Goal: Information Seeking & Learning: Learn about a topic

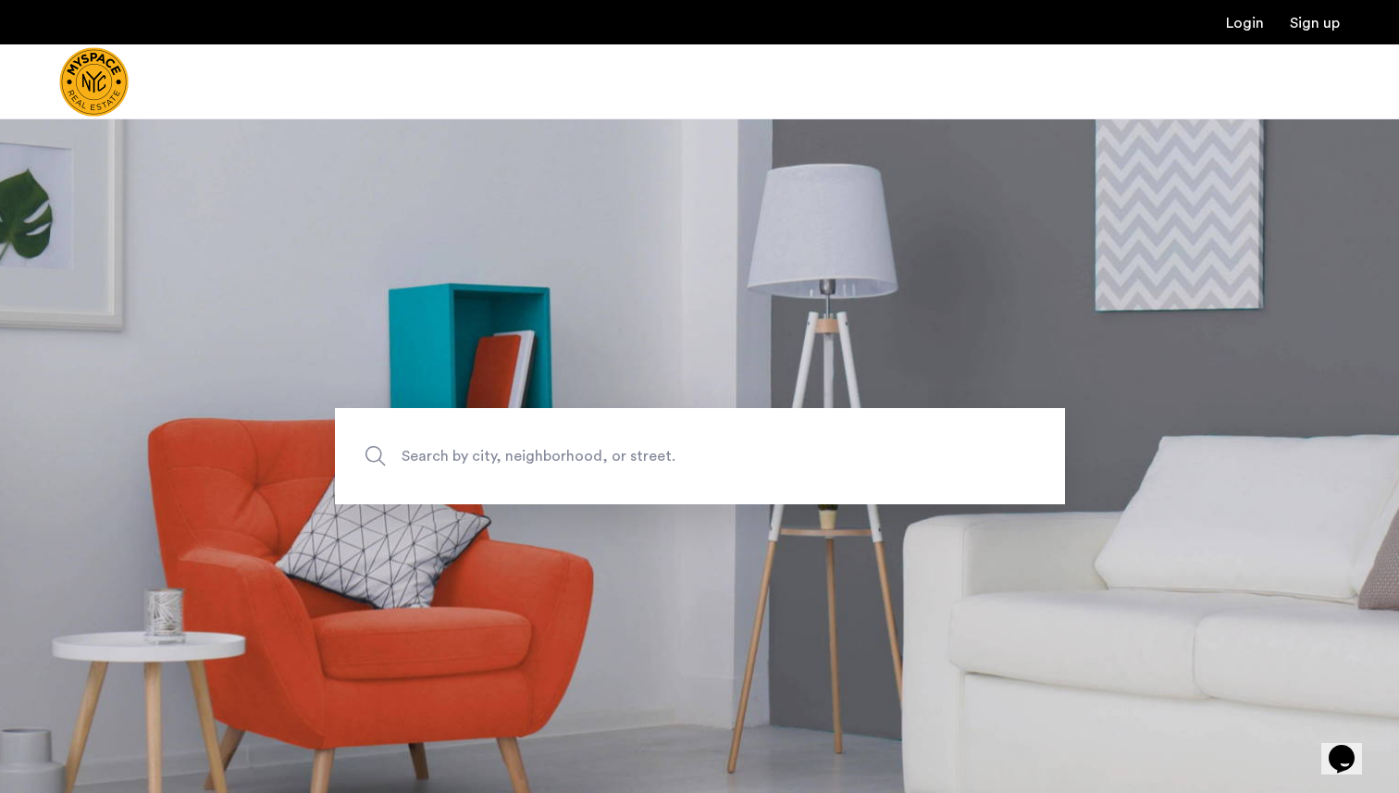
click at [585, 452] on span "Search by city, neighborhood, or street." at bounding box center [657, 455] width 511 height 25
click at [585, 452] on input "Search by city, neighborhood, or street." at bounding box center [700, 456] width 730 height 96
click at [660, 476] on input "Search by city, neighborhood, or street." at bounding box center [700, 456] width 730 height 96
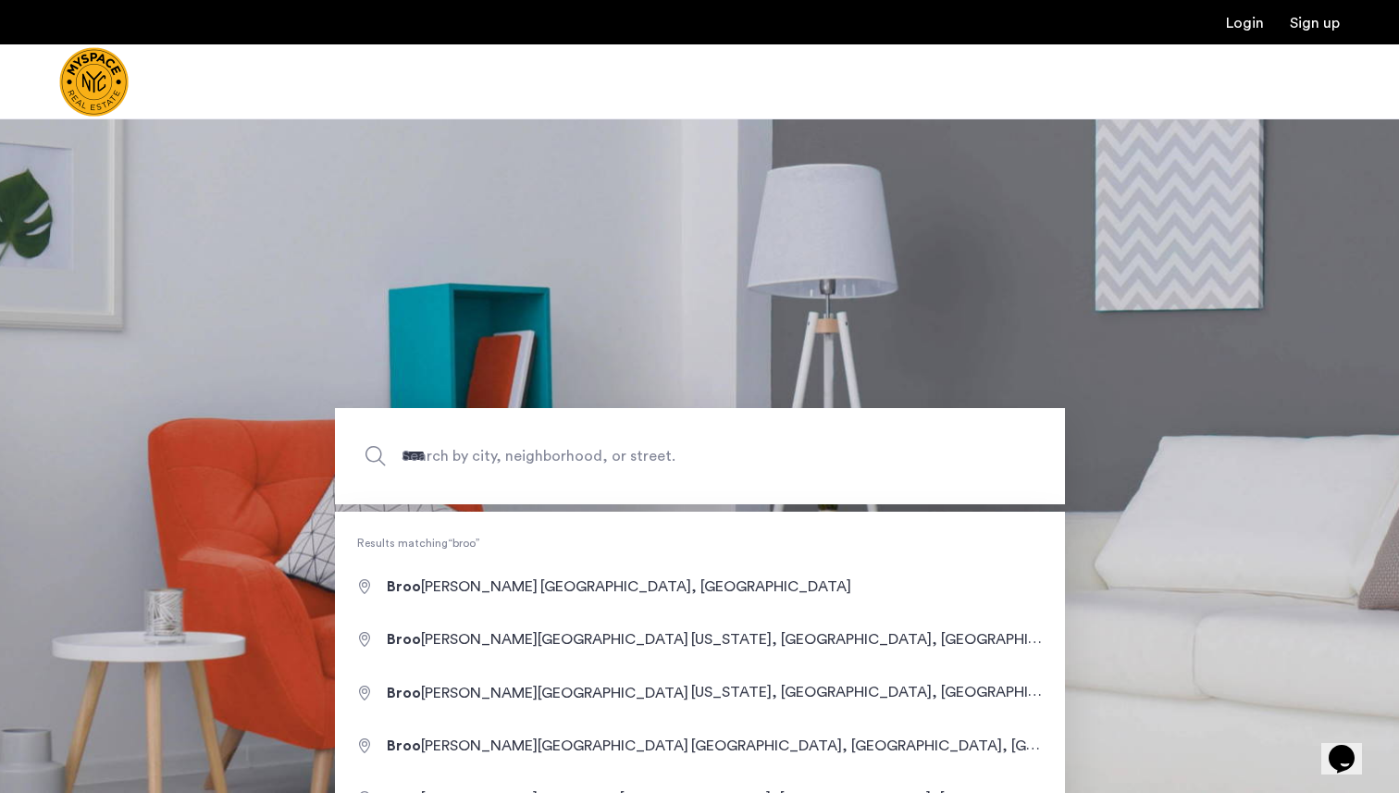
type input "**********"
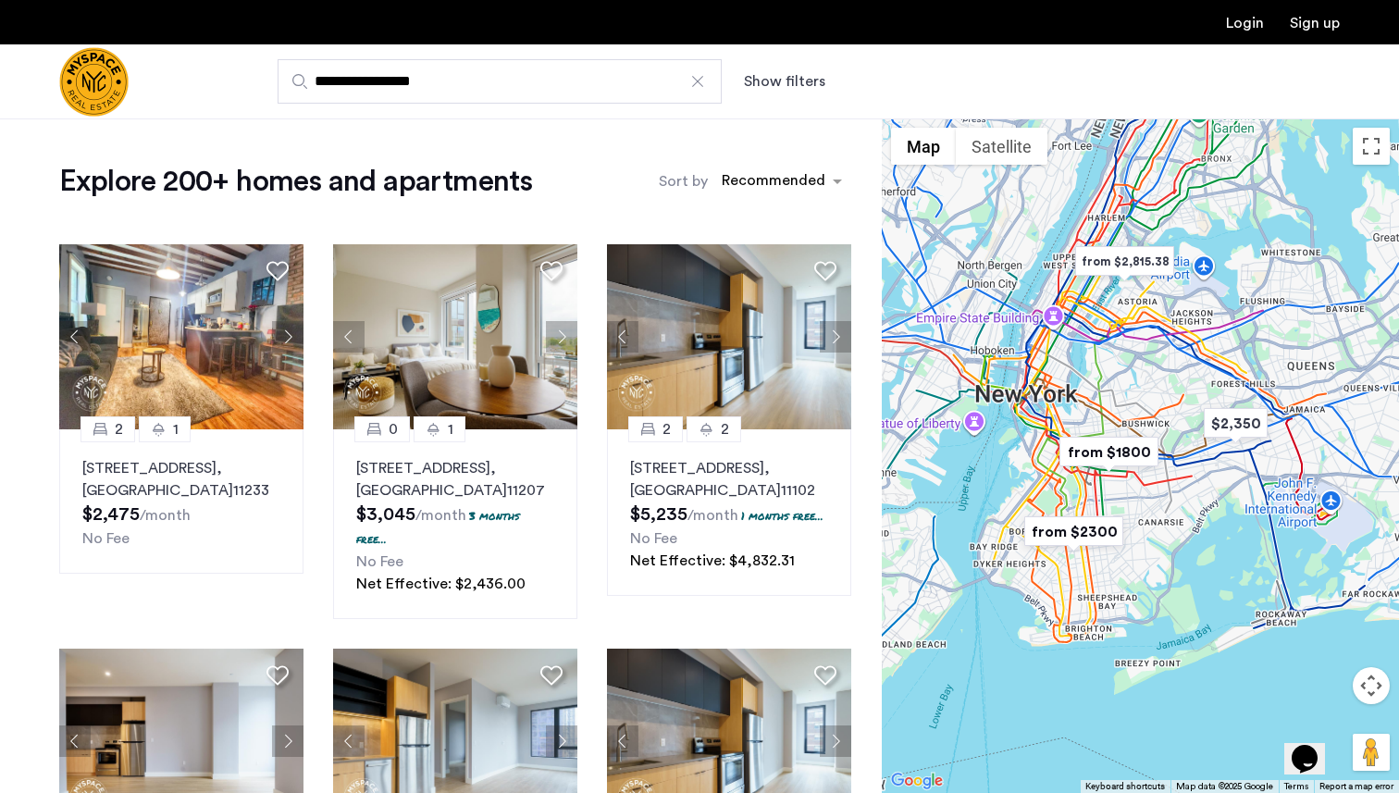
click at [793, 85] on button "Show filters" at bounding box center [784, 81] width 81 height 22
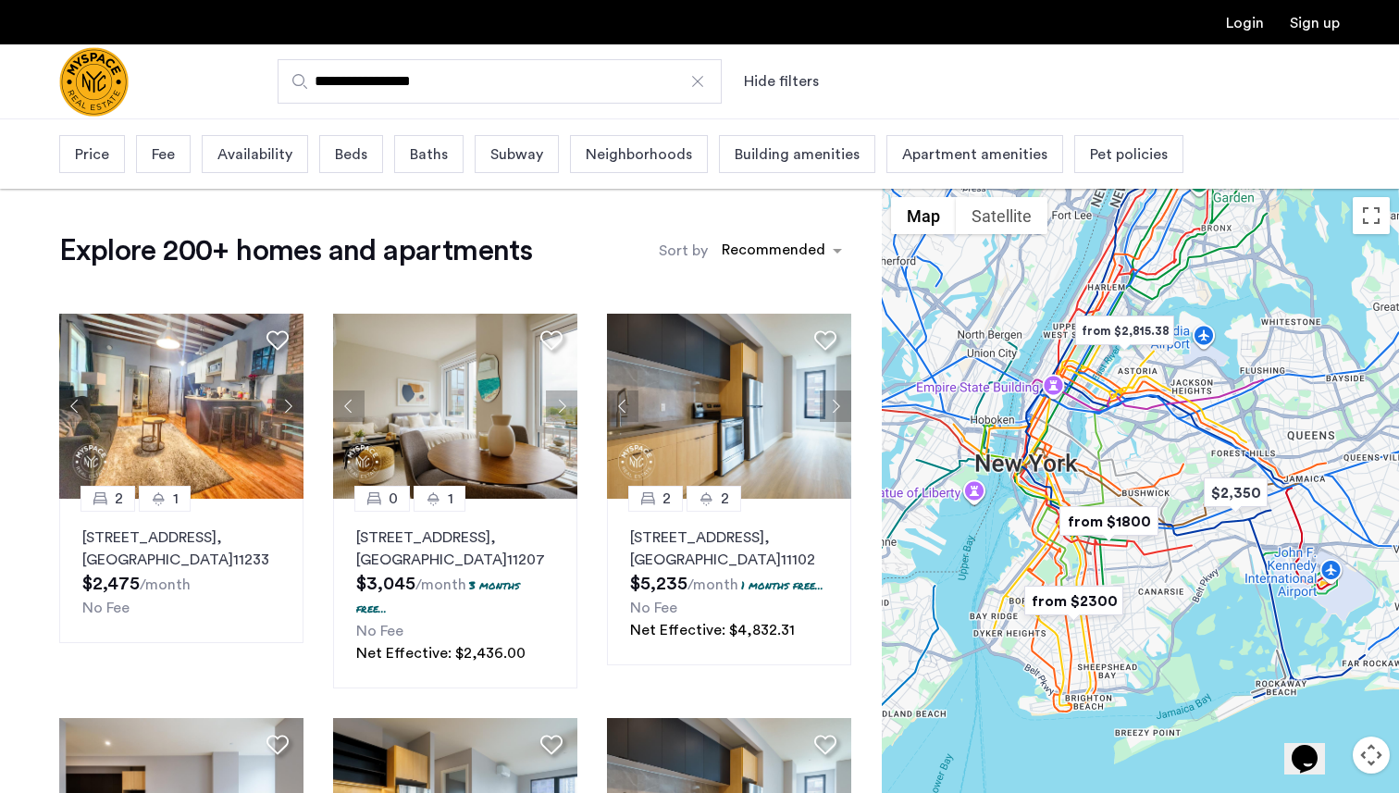
click at [358, 155] on span "Beds" at bounding box center [351, 154] width 32 height 22
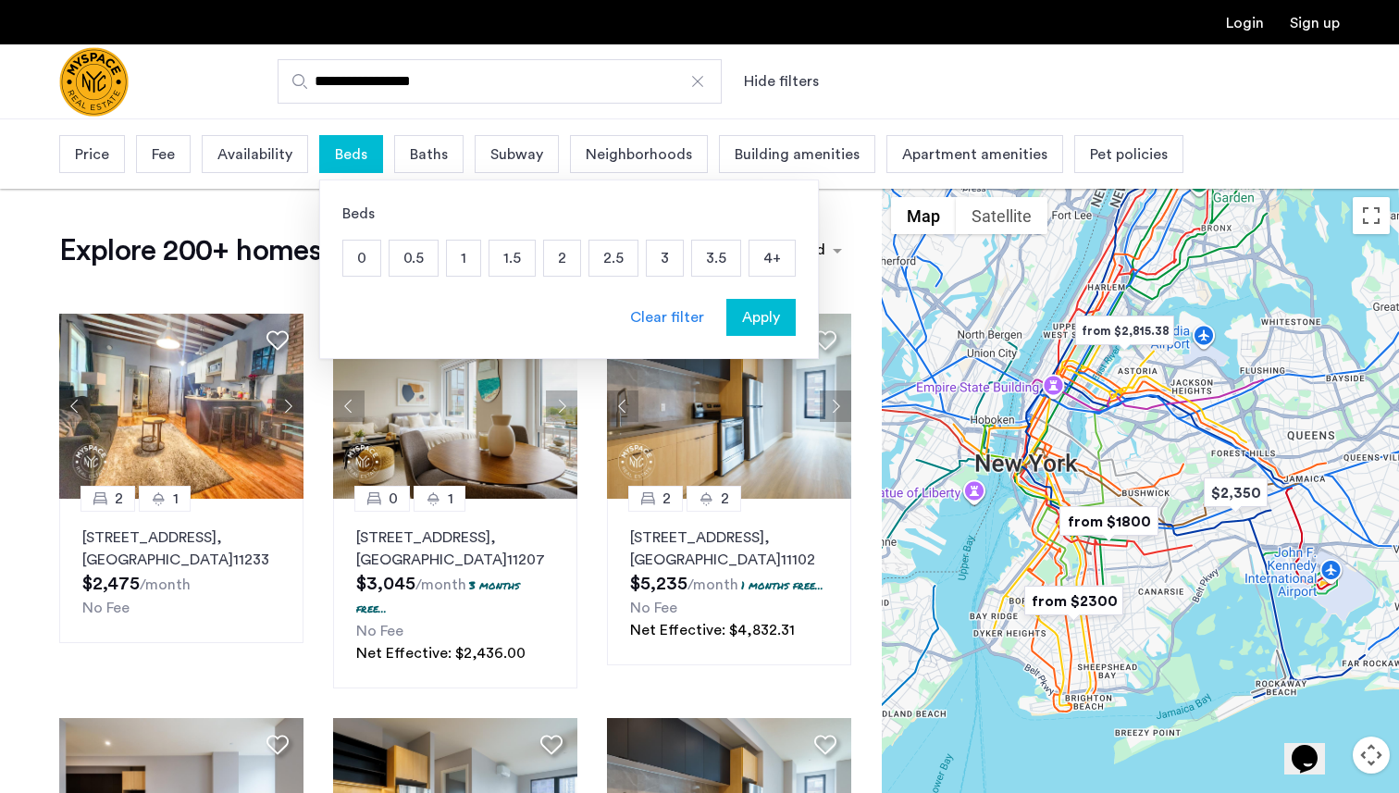
click at [552, 259] on p "2" at bounding box center [562, 258] width 36 height 35
click at [608, 265] on p "2.5" at bounding box center [613, 258] width 48 height 35
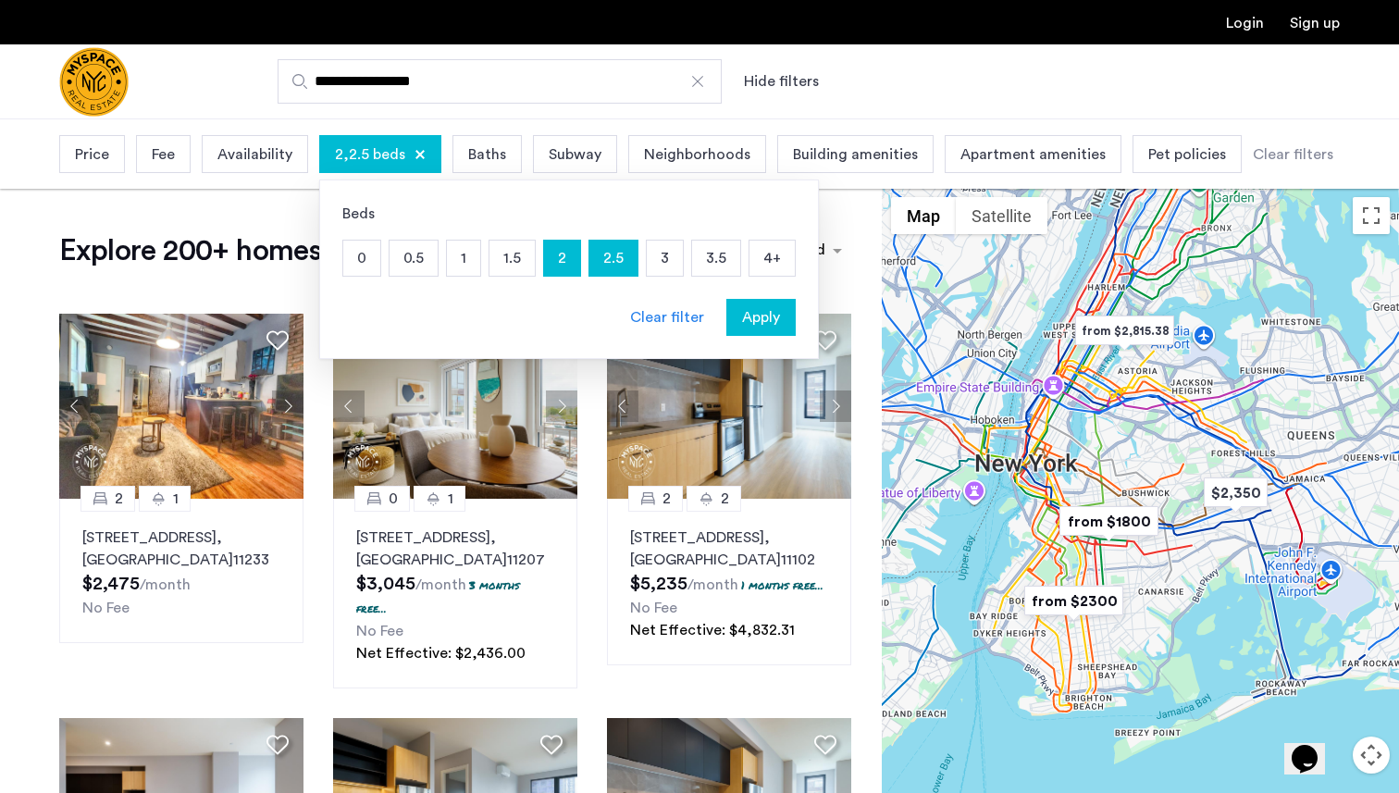
click at [650, 254] on p "3" at bounding box center [665, 258] width 36 height 35
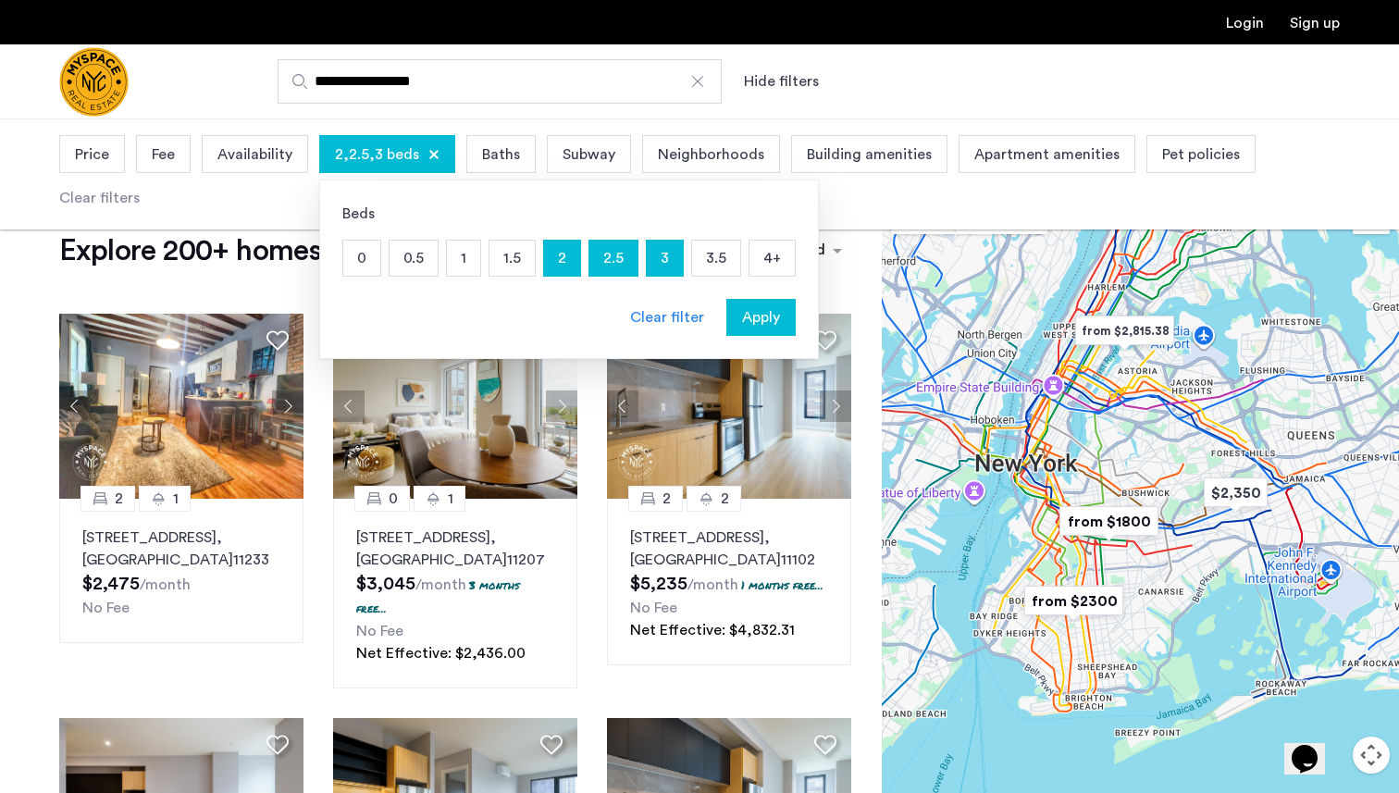
click at [749, 321] on span "Apply" at bounding box center [761, 317] width 38 height 22
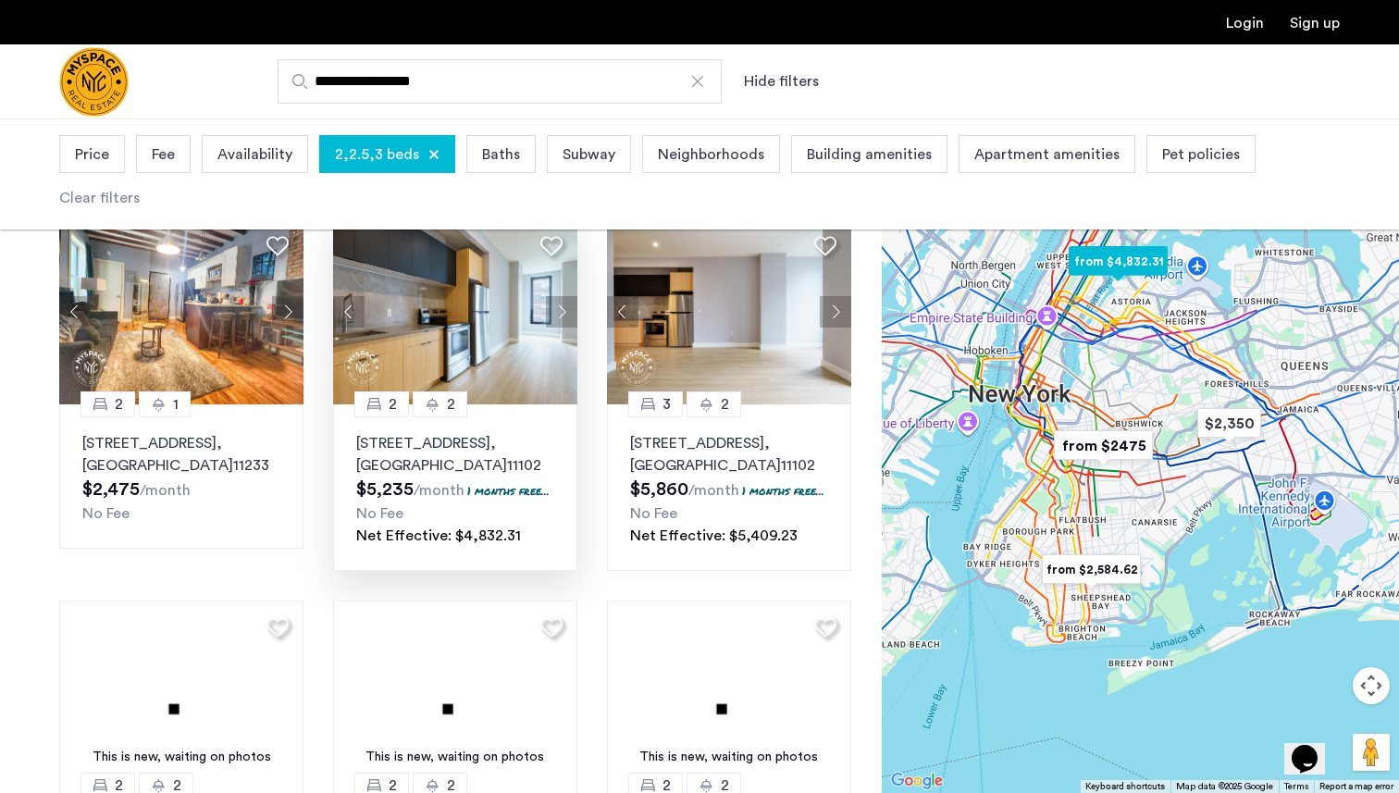
scroll to position [103, 0]
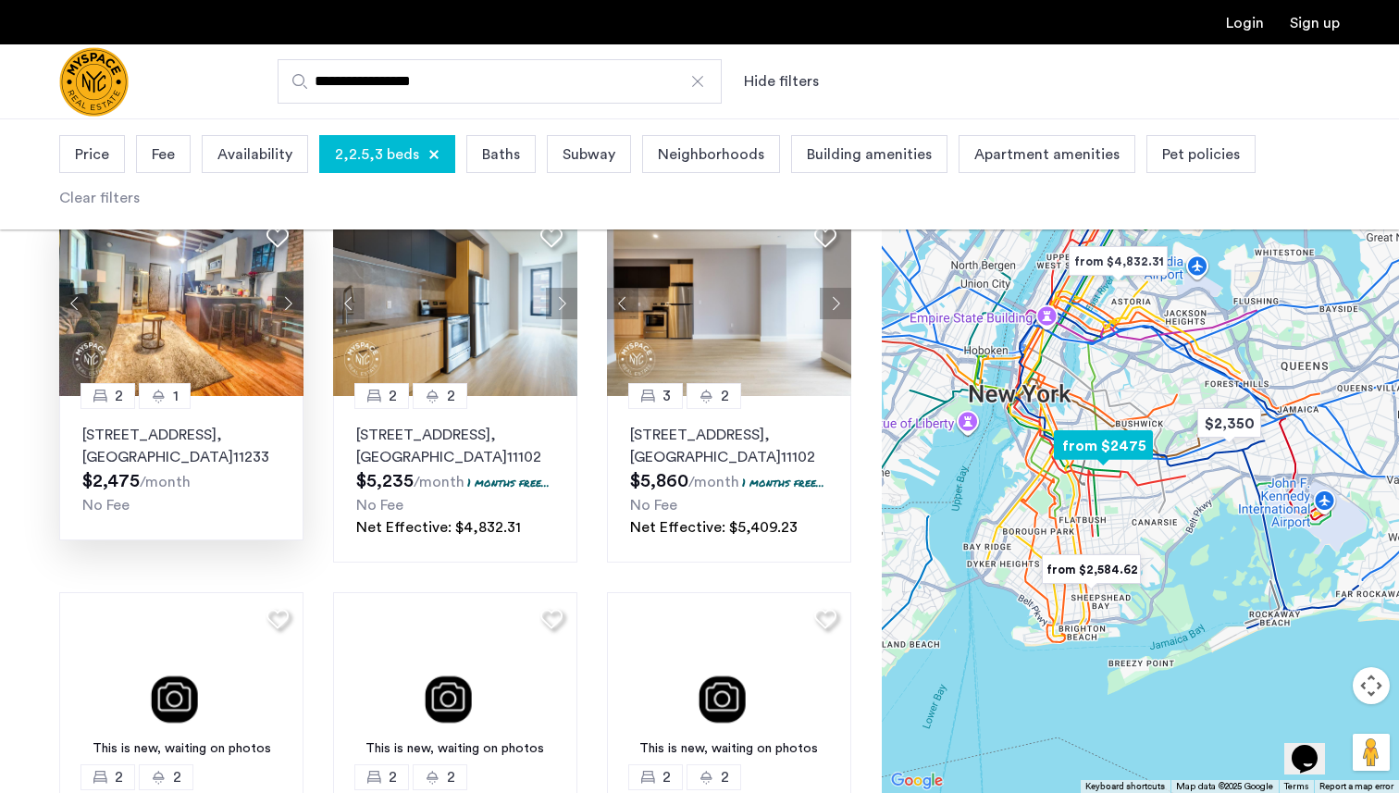
click at [235, 365] on img at bounding box center [181, 303] width 244 height 185
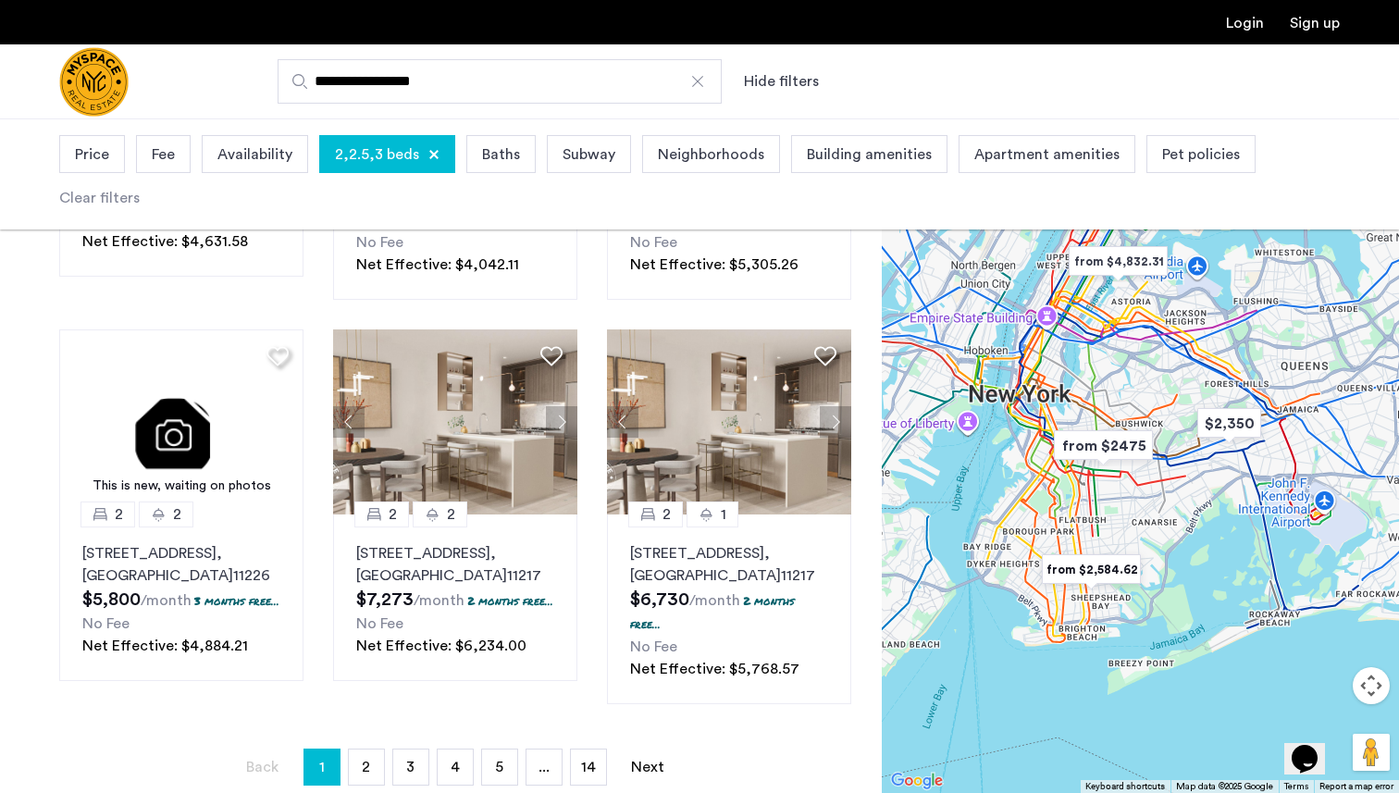
scroll to position [0, 0]
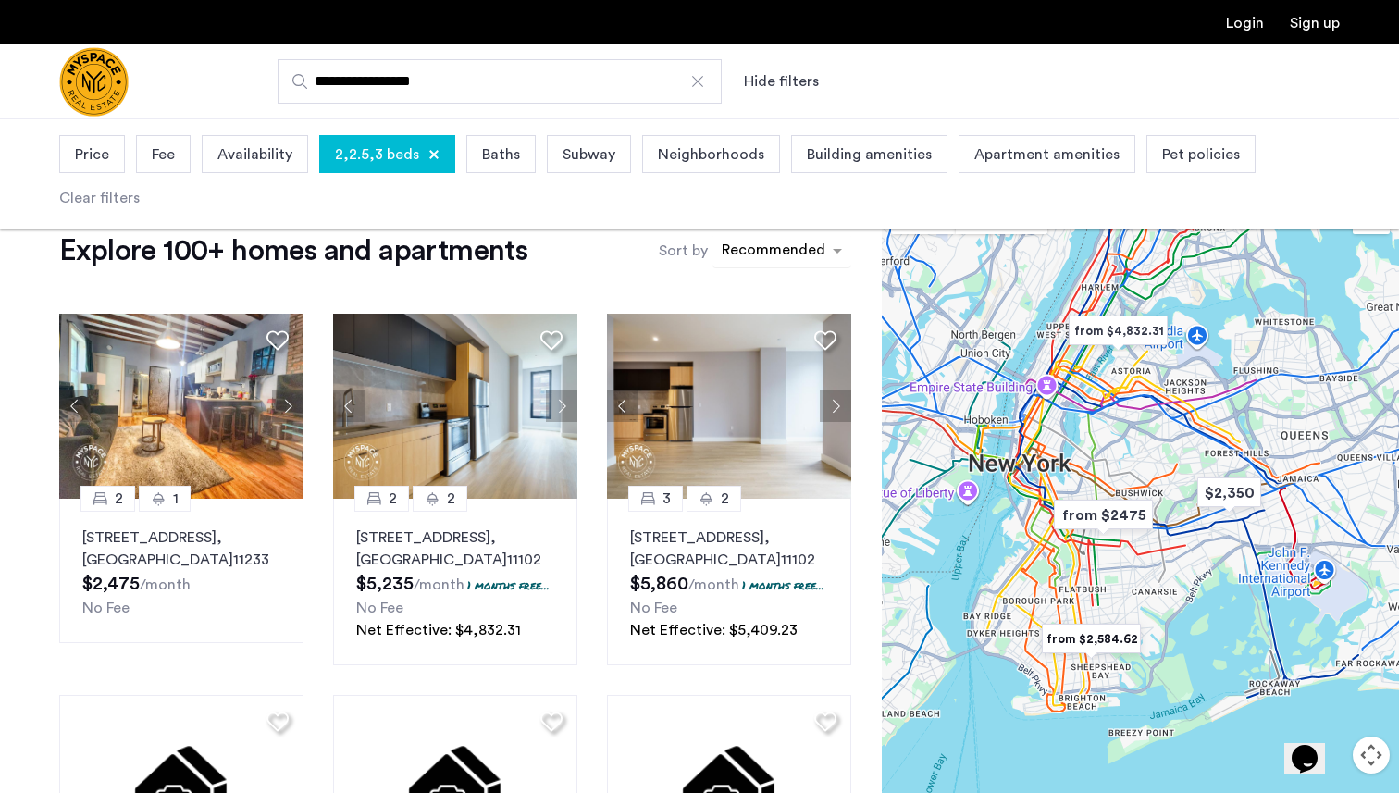
click at [802, 245] on div "sort-apartment" at bounding box center [773, 253] width 109 height 25
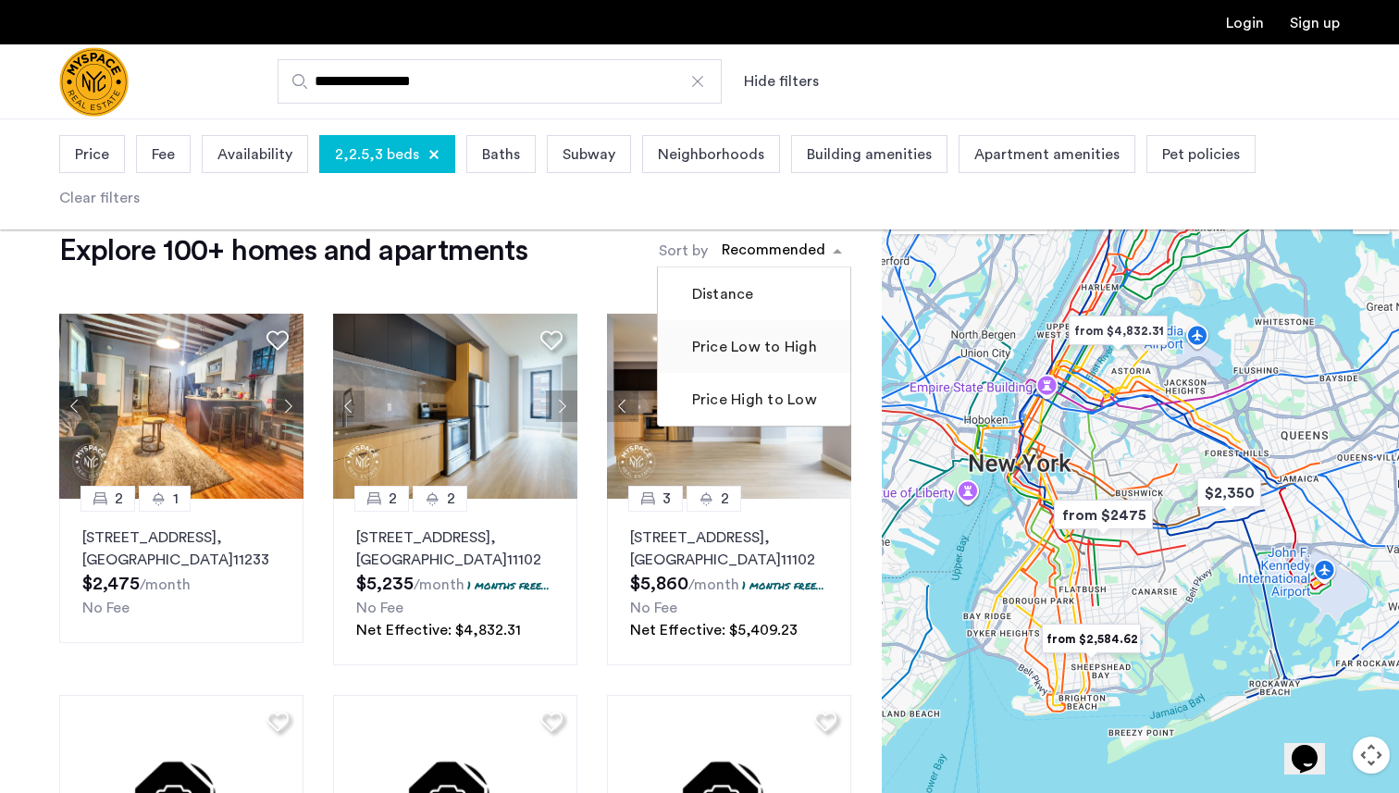
click at [747, 342] on label "Price Low to High" at bounding box center [752, 347] width 129 height 22
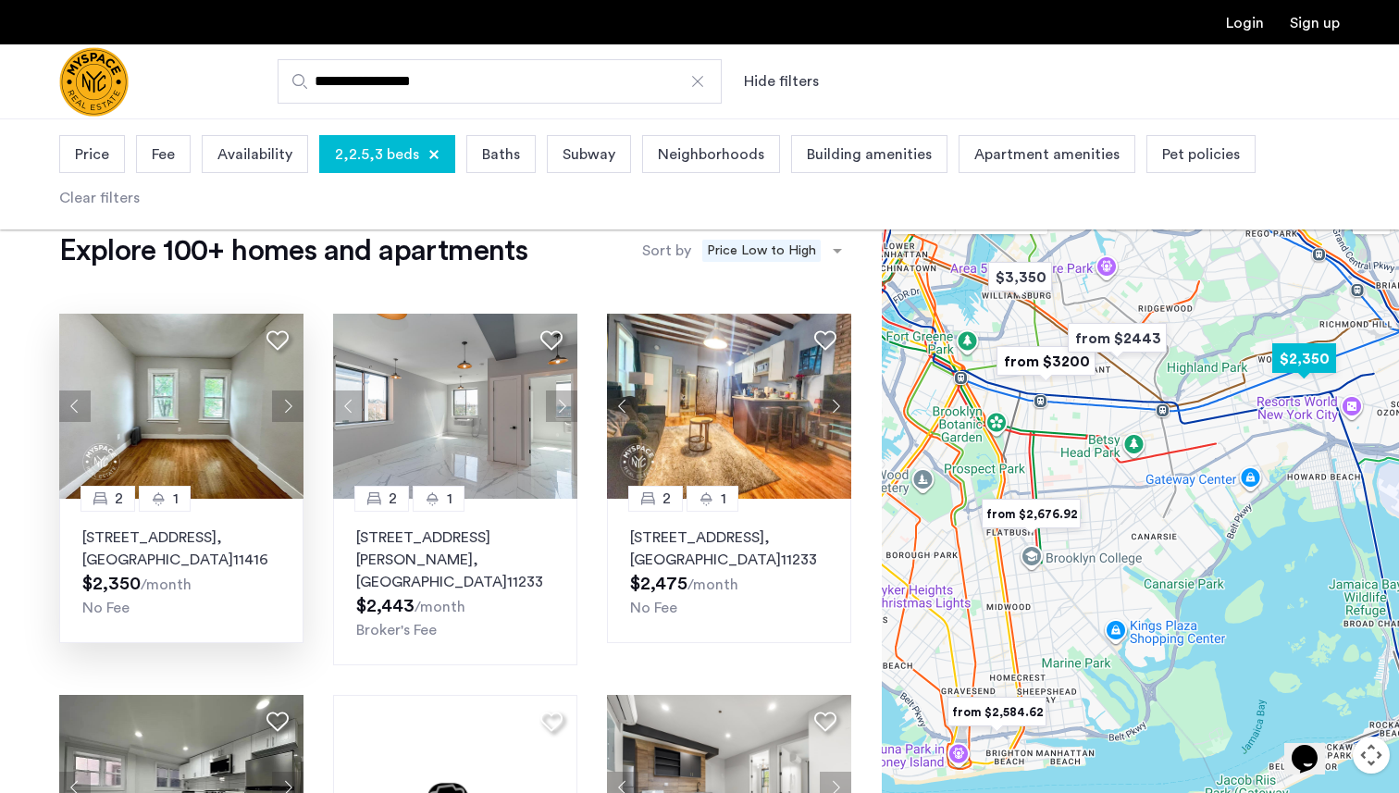
click at [248, 599] on div "No Fee" at bounding box center [181, 608] width 198 height 22
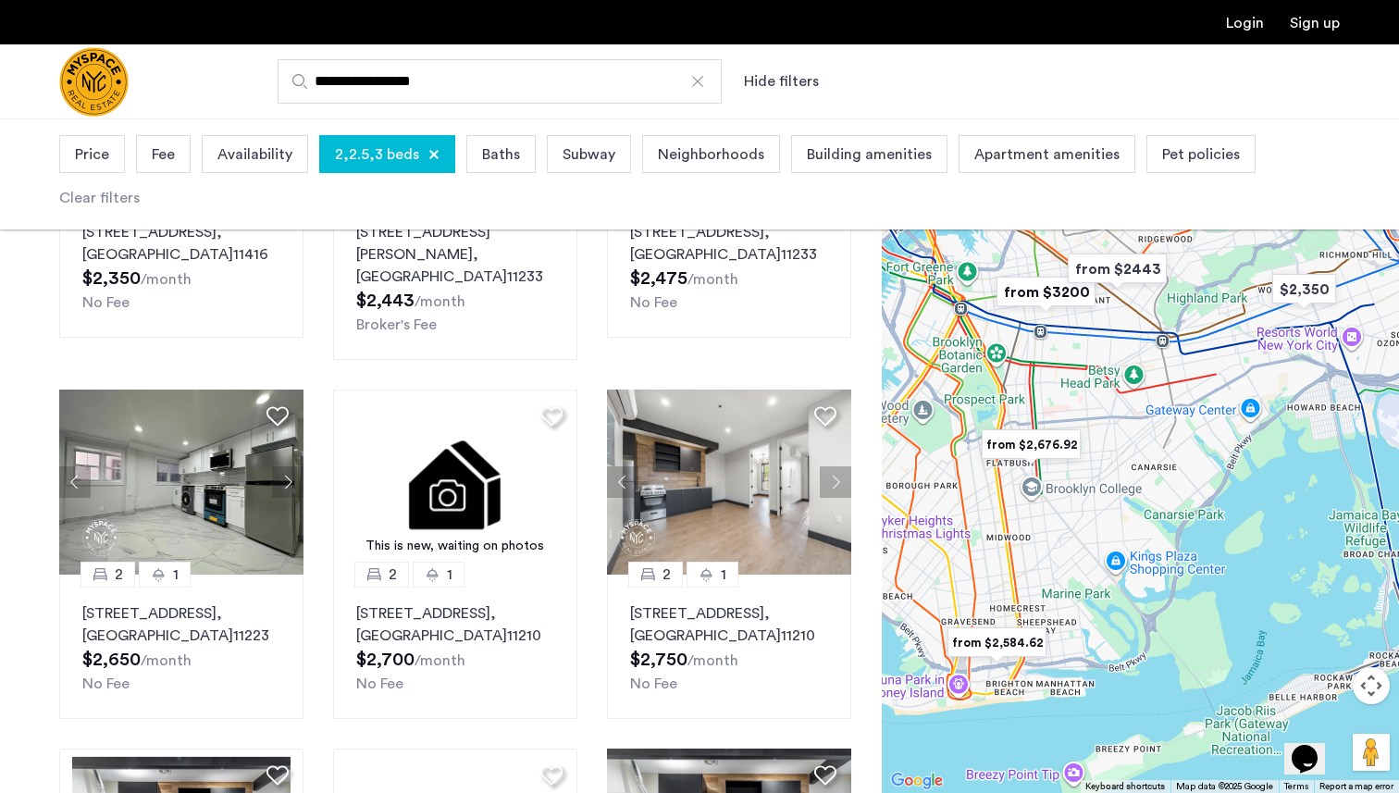
scroll to position [460, 0]
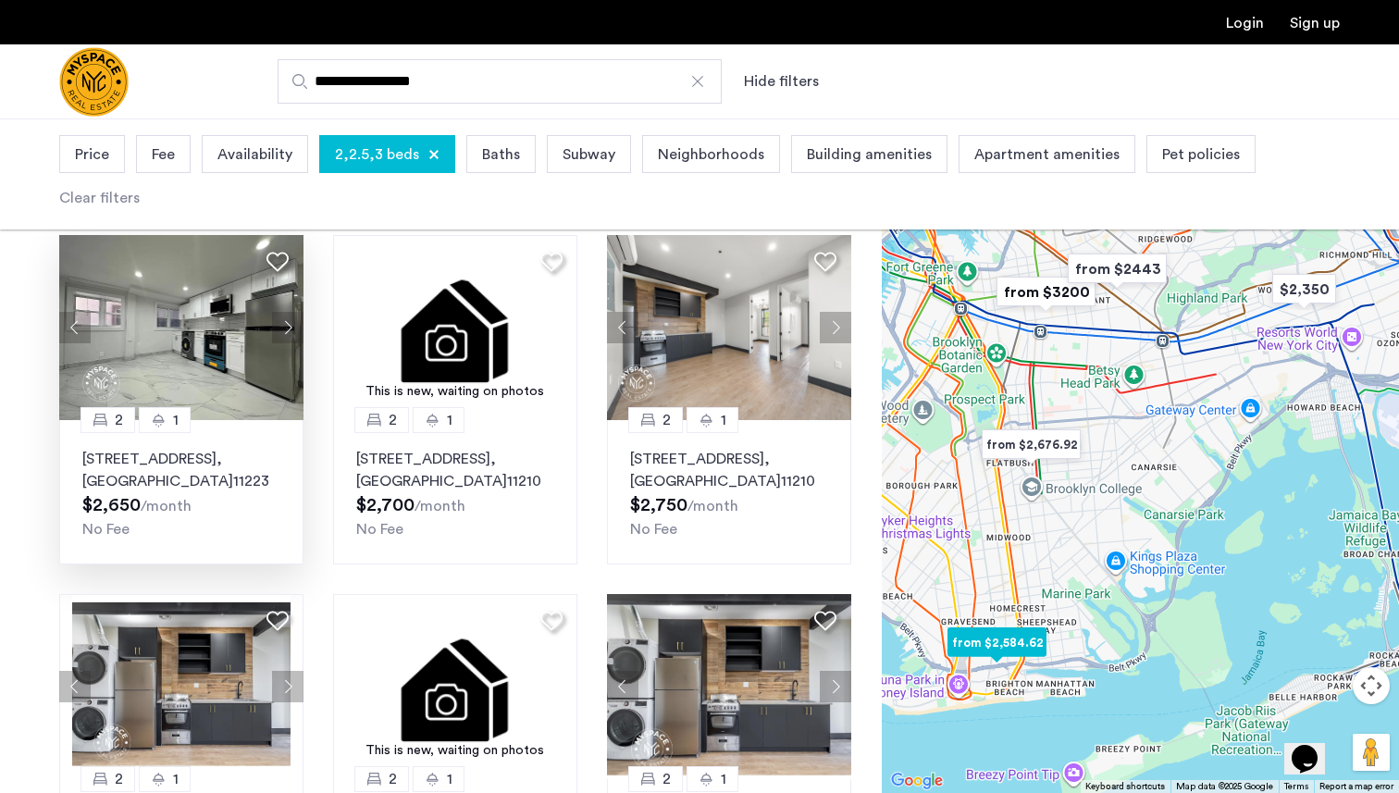
click at [253, 247] on img at bounding box center [181, 327] width 244 height 185
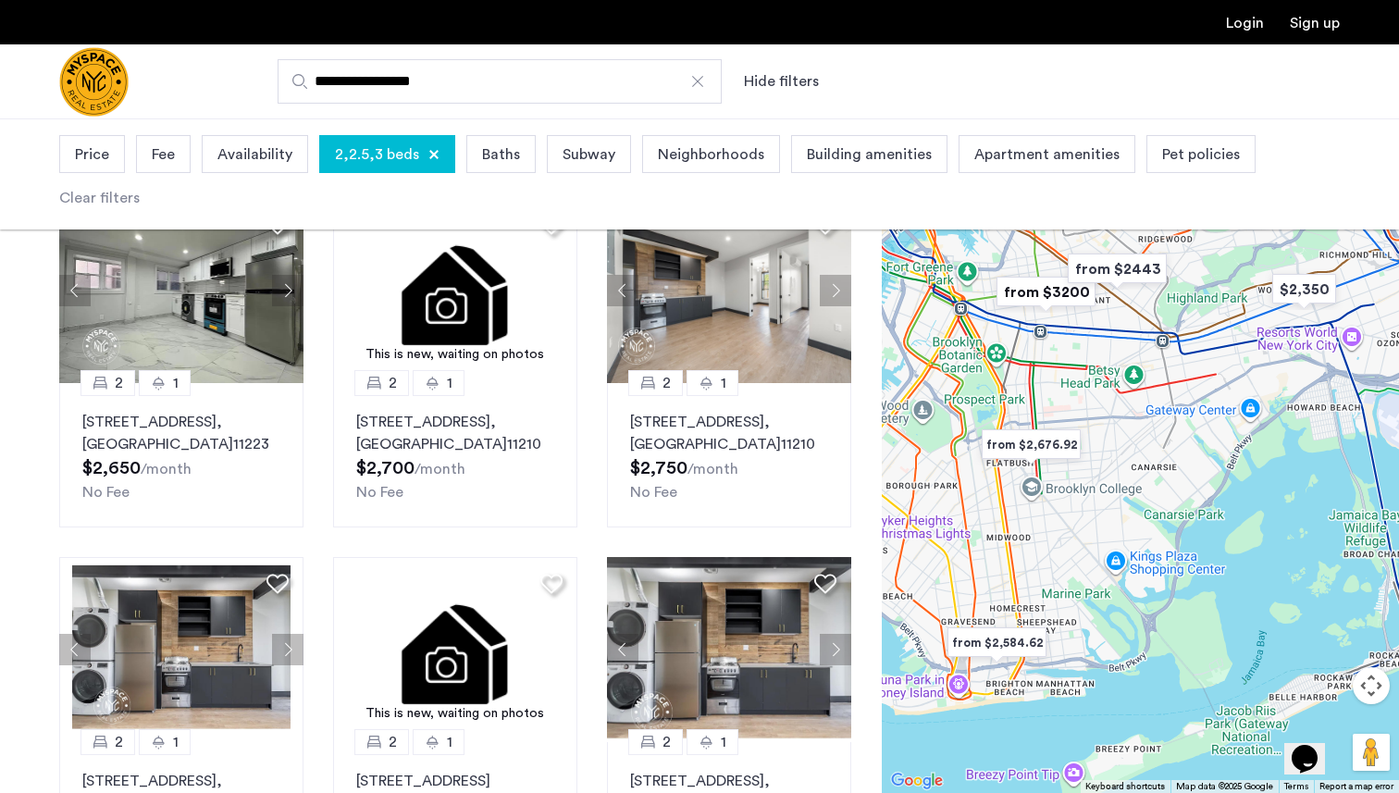
scroll to position [493, 0]
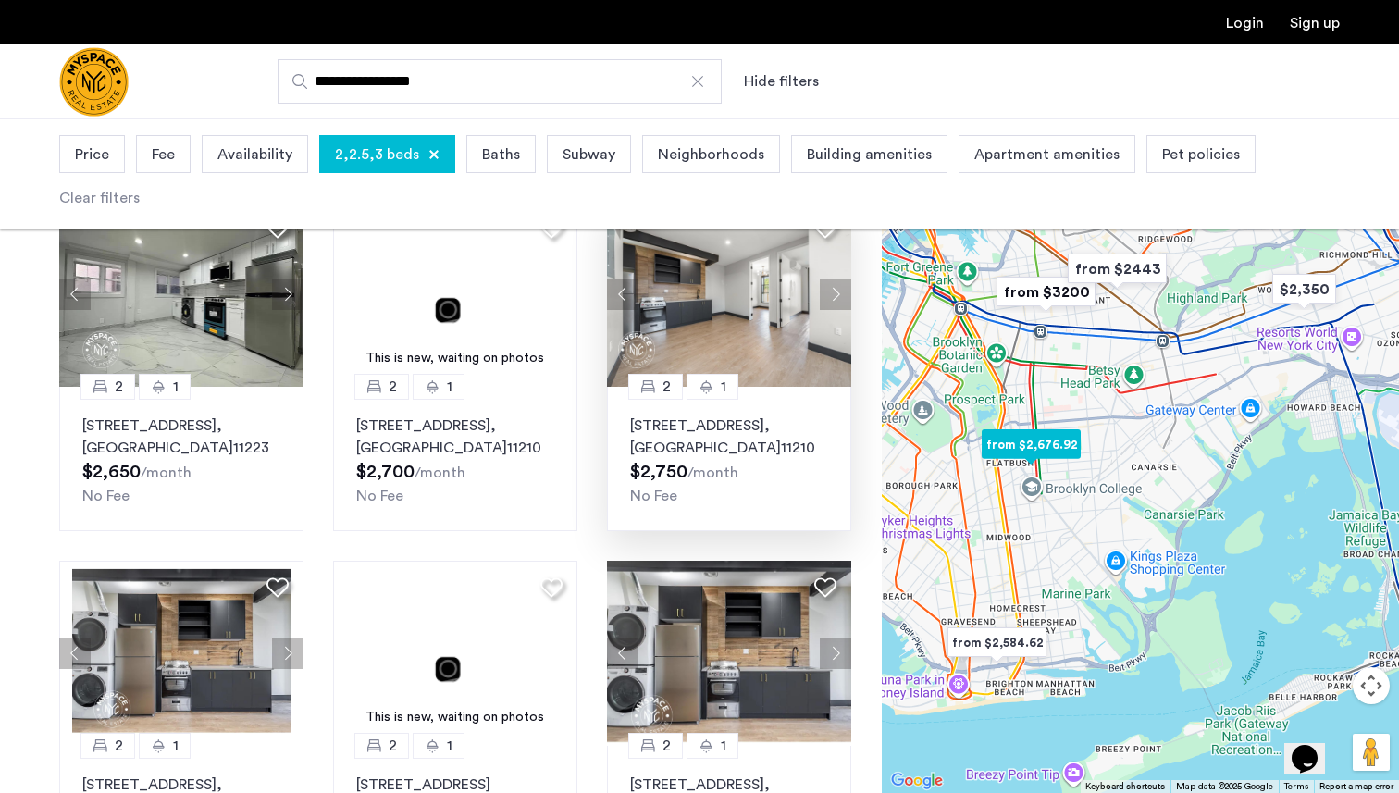
click at [760, 279] on img at bounding box center [729, 294] width 244 height 185
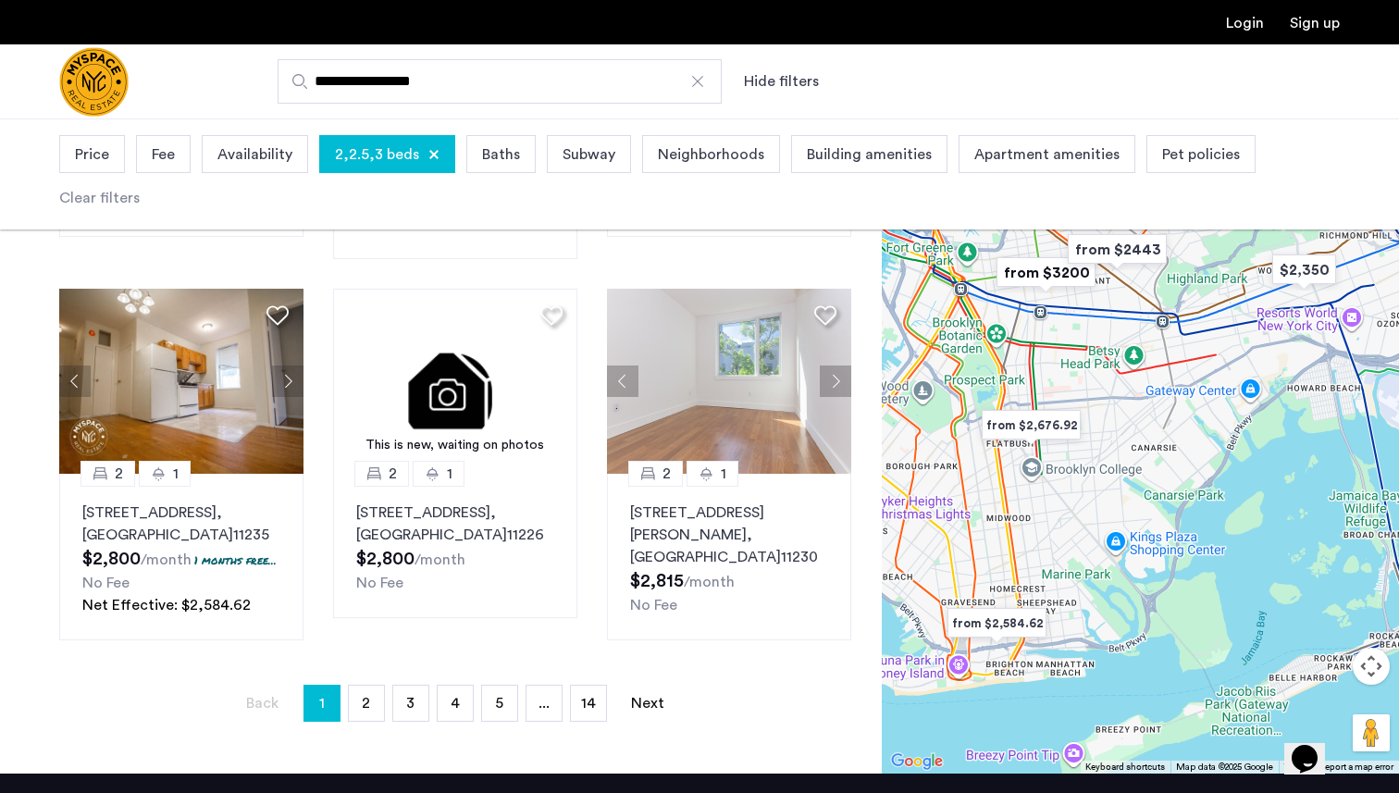
scroll to position [1150, 0]
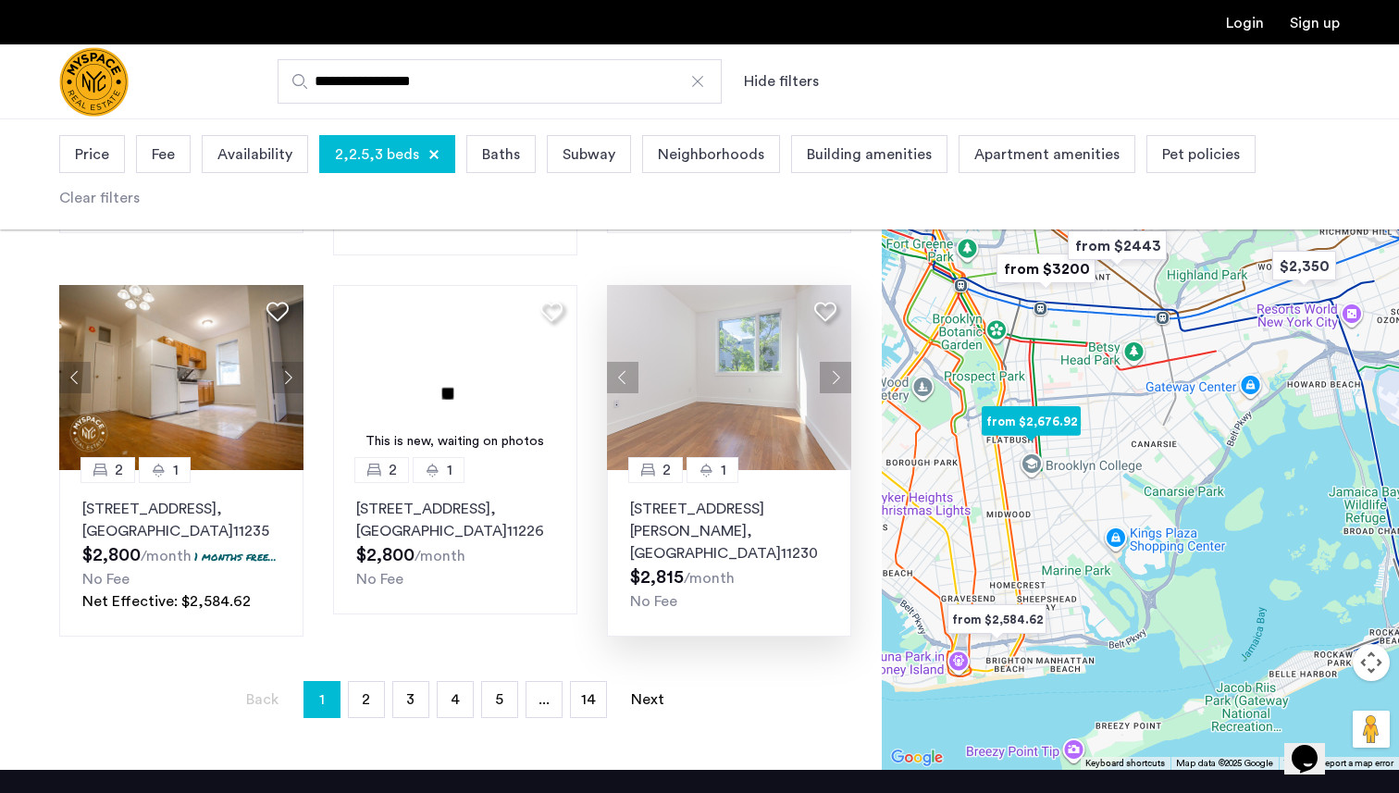
click at [821, 362] on button "Next apartment" at bounding box center [835, 377] width 31 height 31
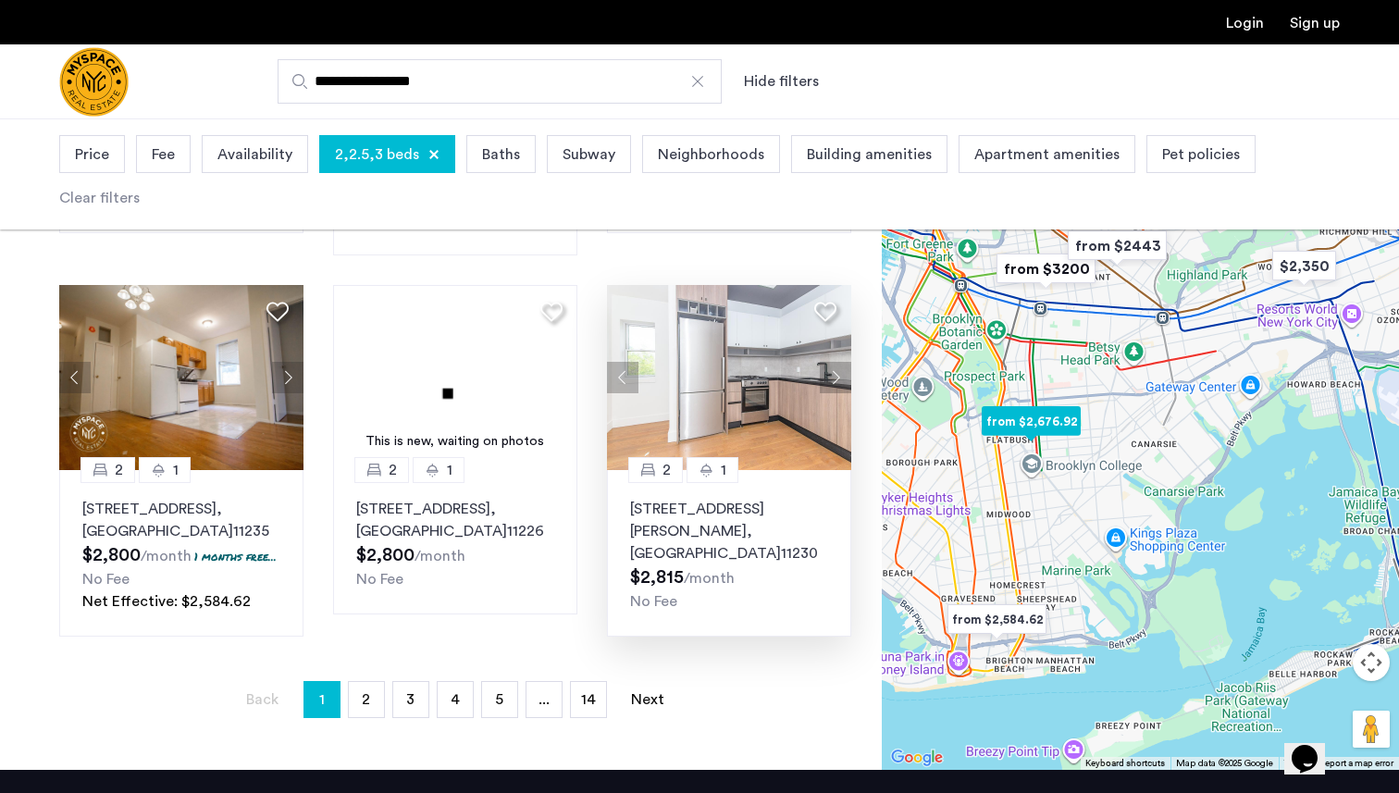
click at [821, 362] on button "Next apartment" at bounding box center [835, 377] width 31 height 31
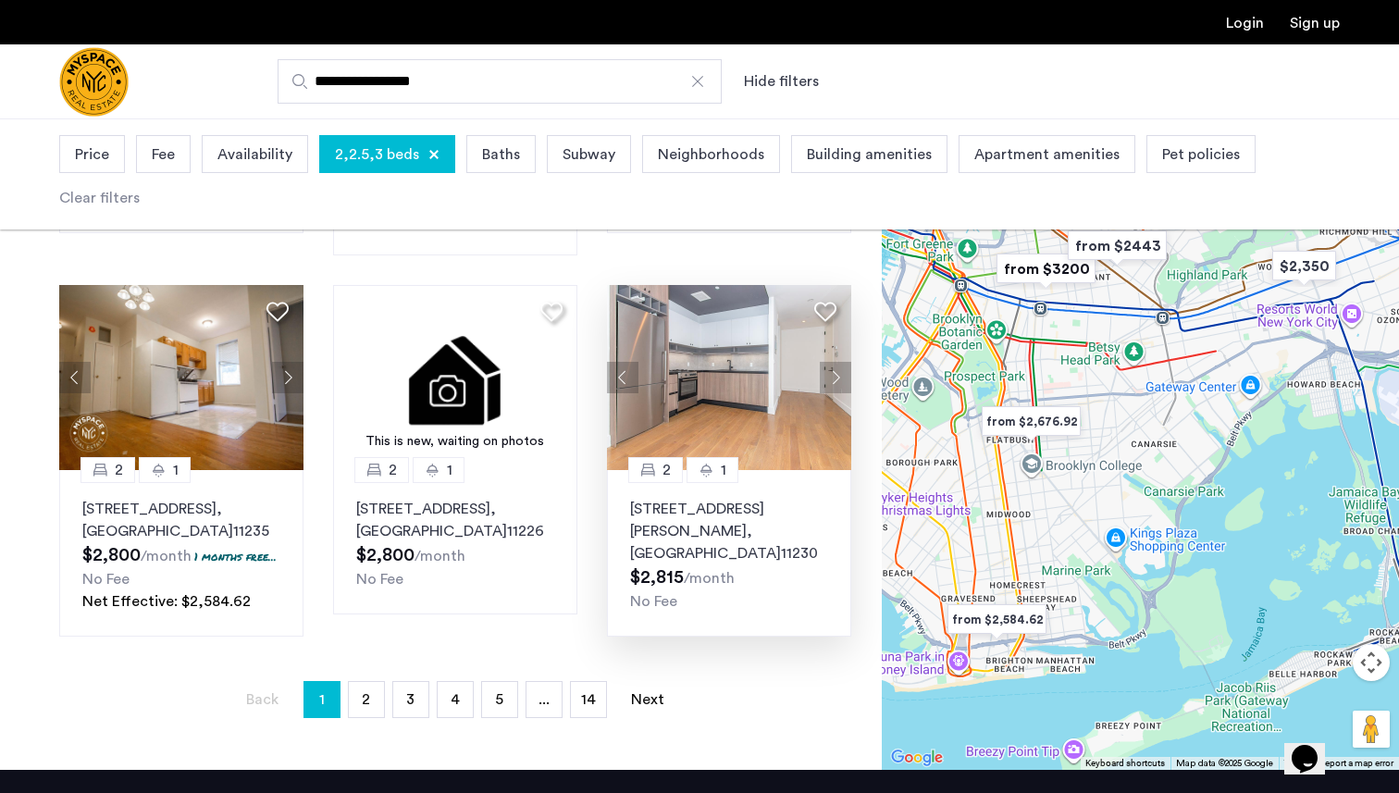
click at [1132, 225] on img "from $2443" at bounding box center [1117, 246] width 114 height 42
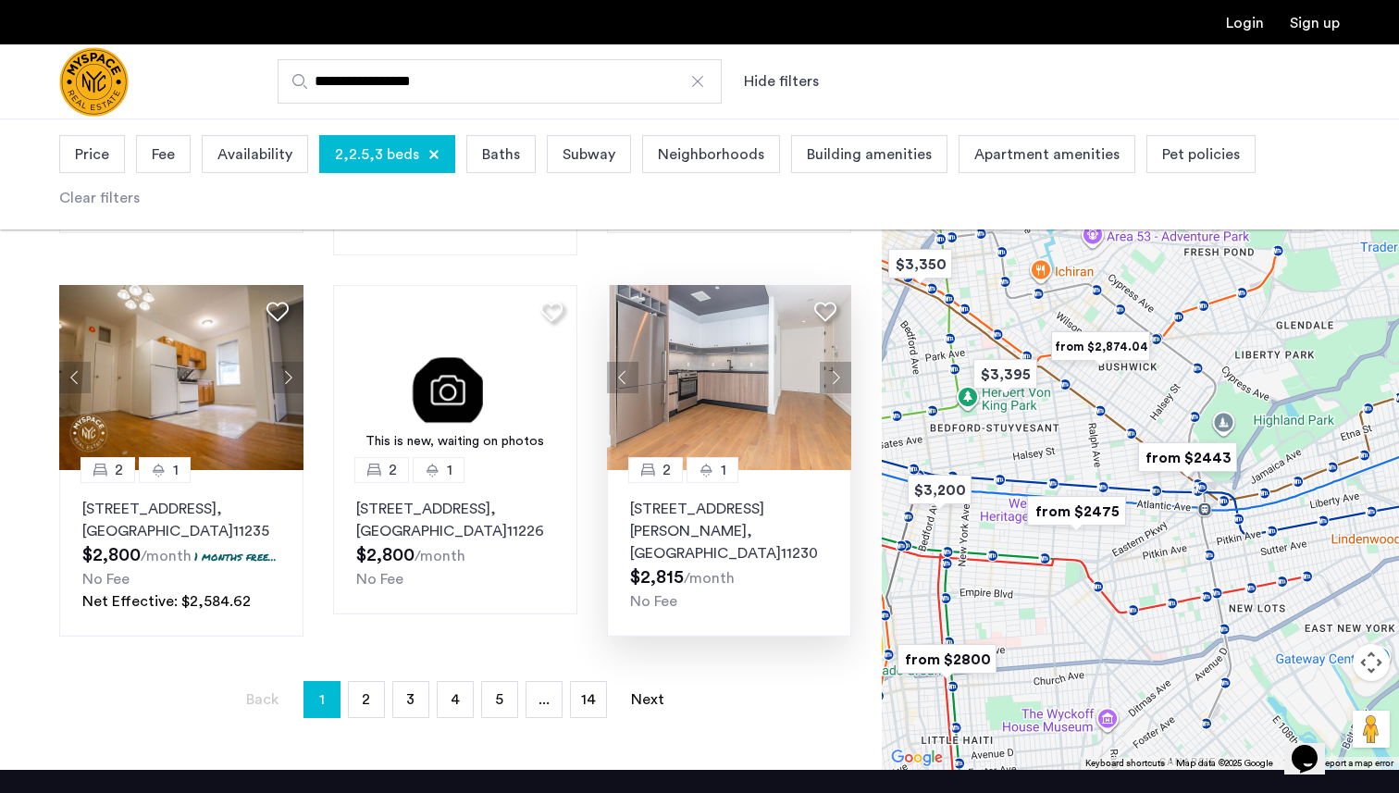
click at [1101, 328] on img "from $2,874.04" at bounding box center [1101, 347] width 114 height 42
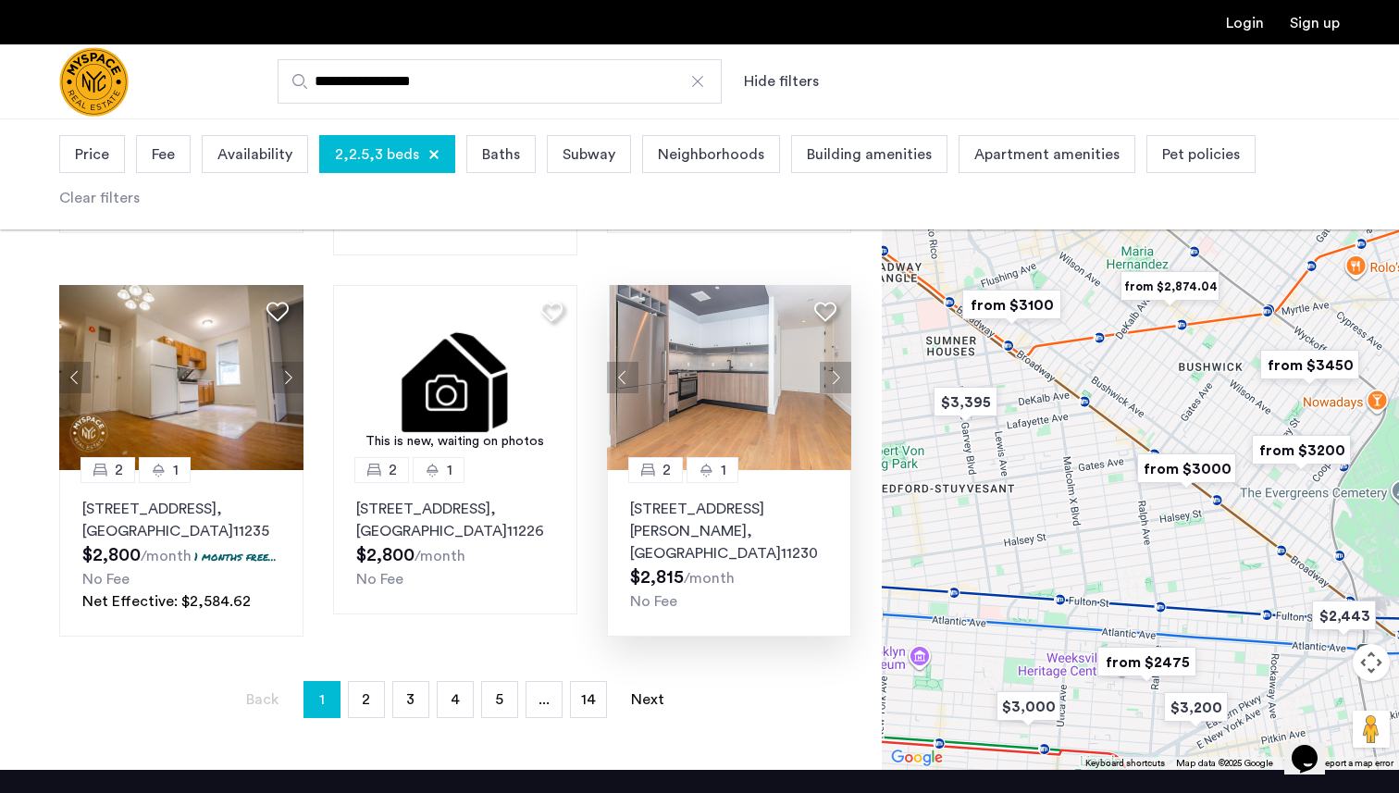
drag, startPoint x: 1105, startPoint y: 584, endPoint x: 1108, endPoint y: 481, distance: 102.7
click at [1108, 481] on div "To navigate, press the arrow keys." at bounding box center [1140, 432] width 517 height 675
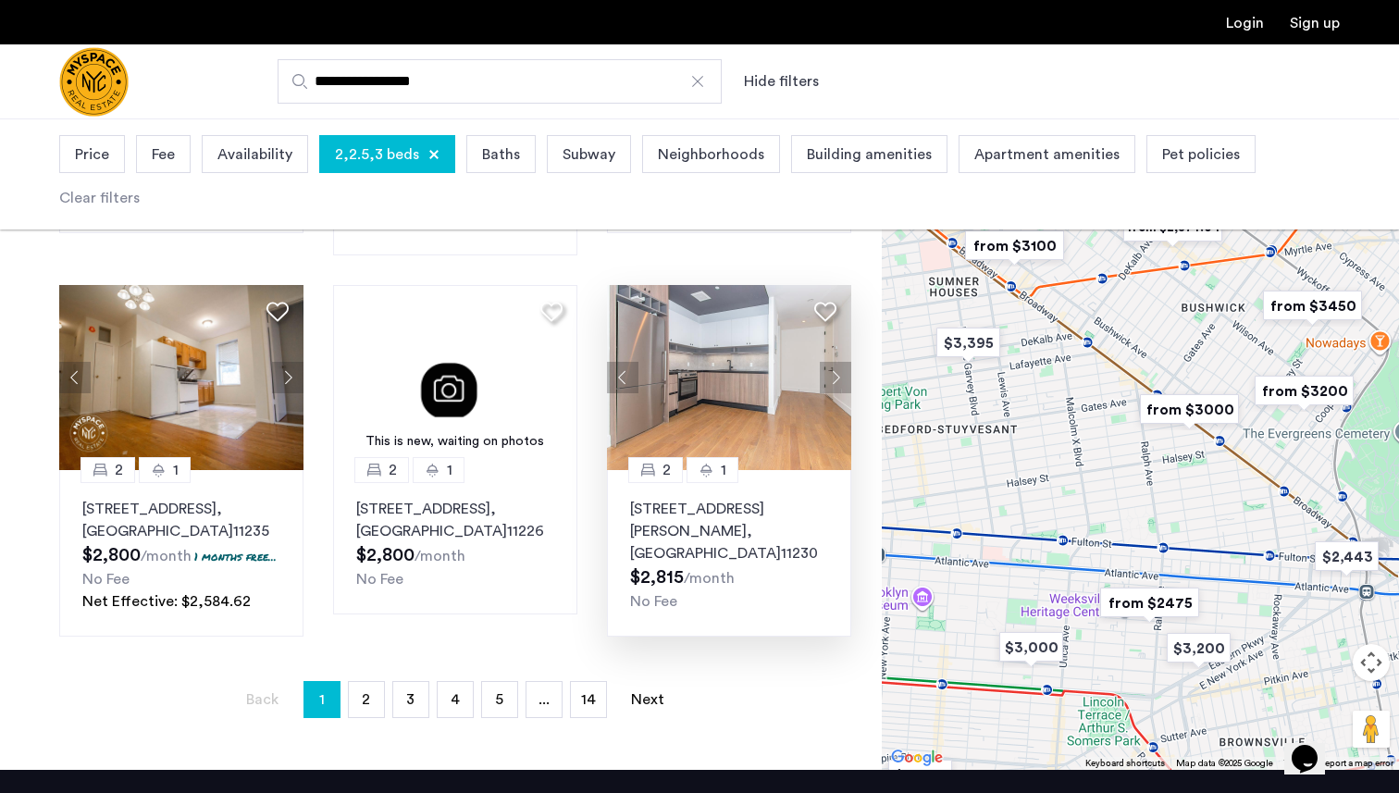
click at [1155, 582] on img "from $2475" at bounding box center [1150, 603] width 114 height 42
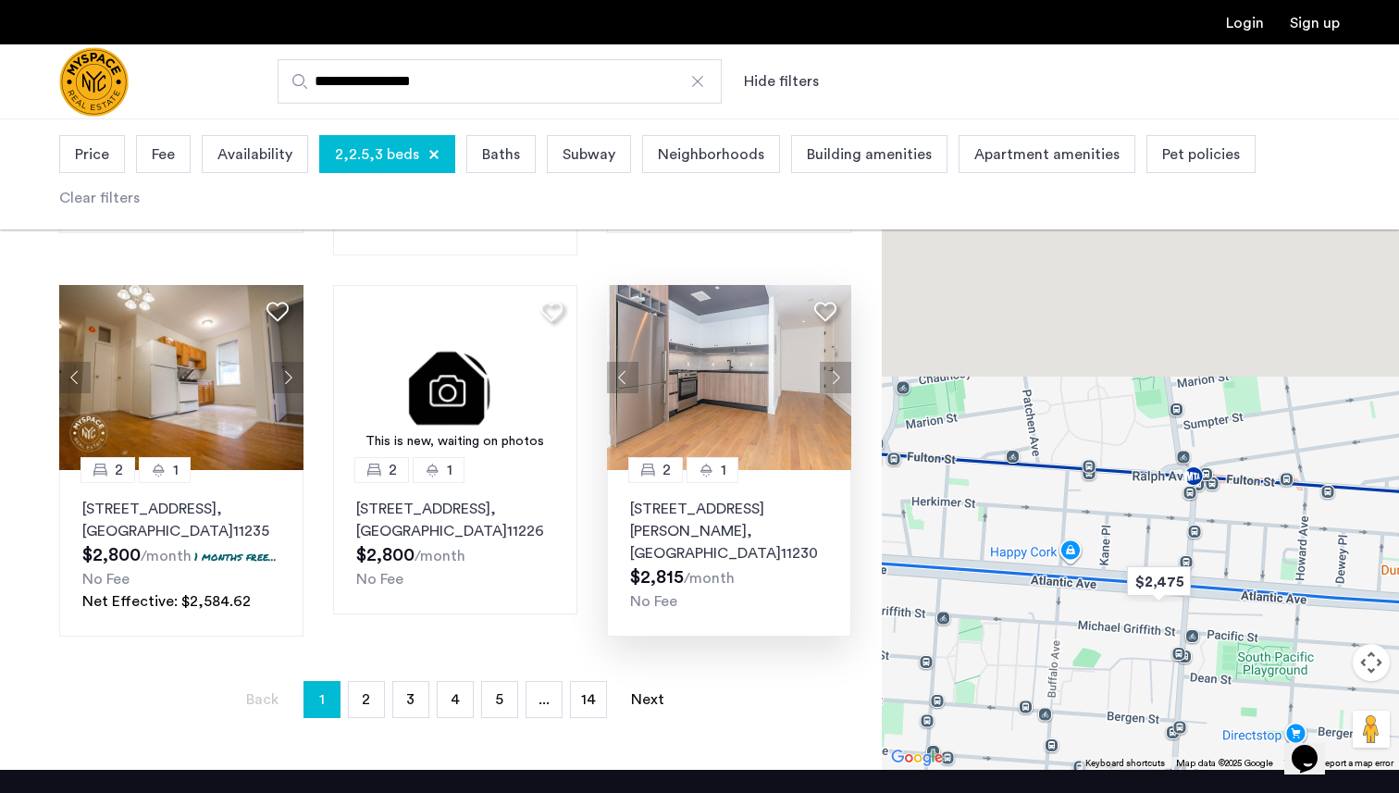
drag, startPoint x: 1135, startPoint y: 403, endPoint x: 1136, endPoint y: 792, distance: 389.6
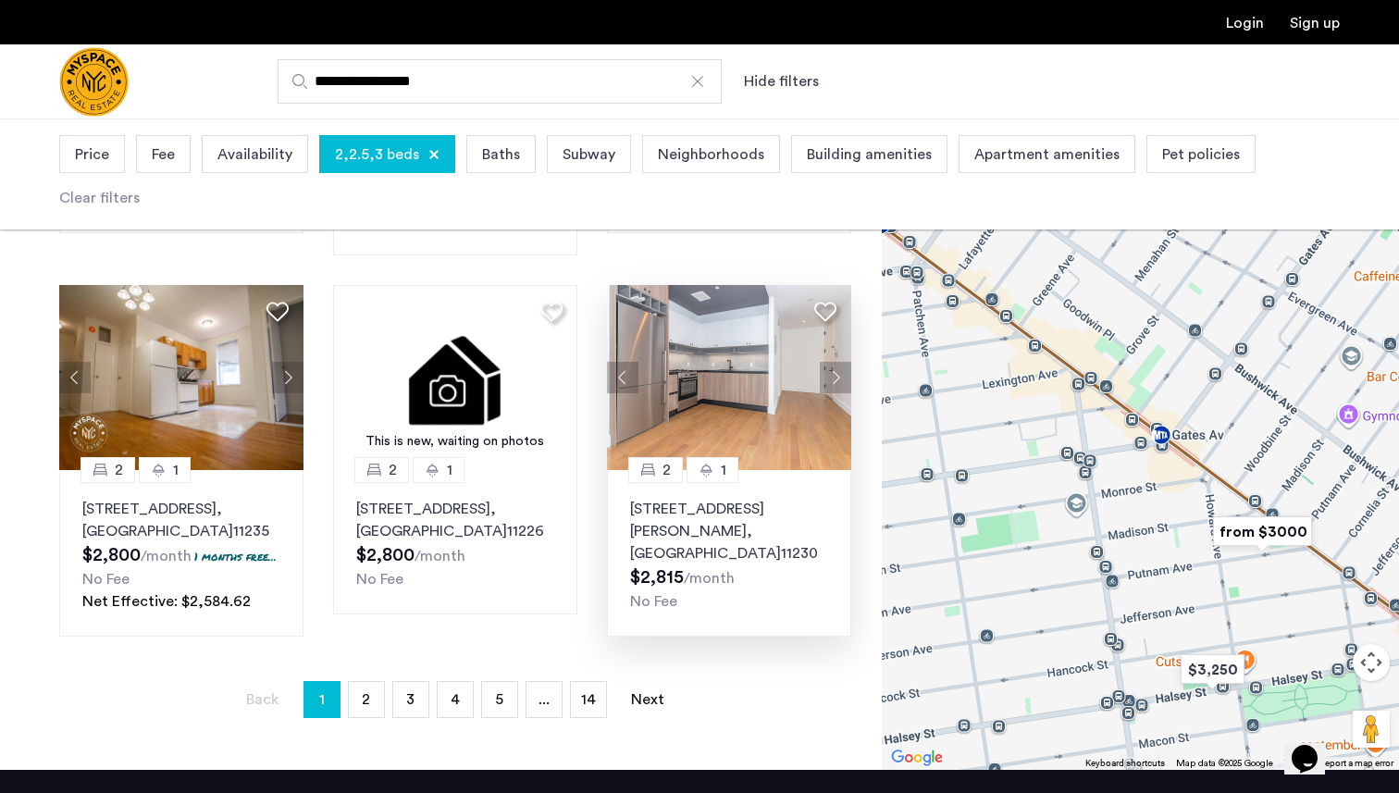
drag, startPoint x: 1209, startPoint y: 357, endPoint x: 1183, endPoint y: 538, distance: 182.4
click at [1183, 538] on div at bounding box center [1140, 432] width 517 height 675
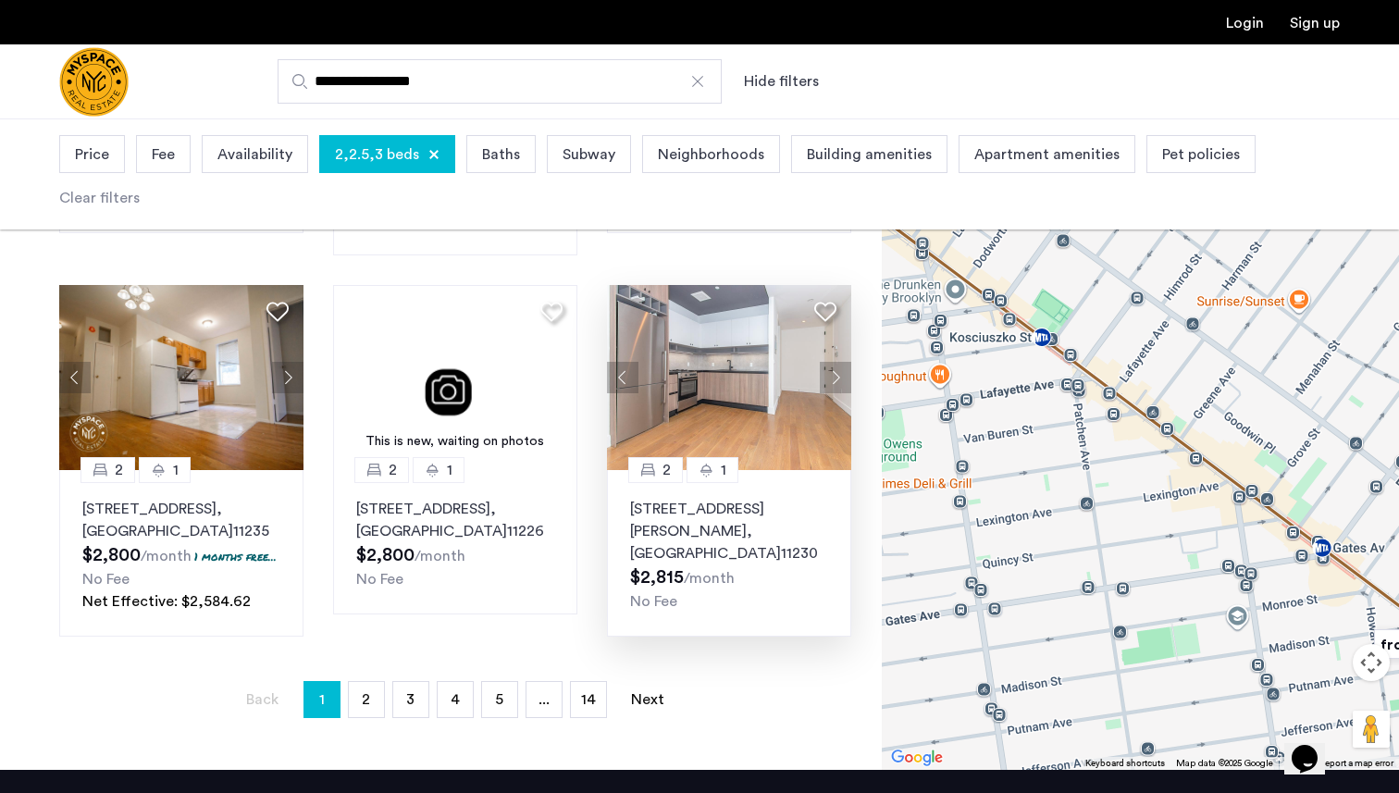
drag, startPoint x: 1117, startPoint y: 440, endPoint x: 1282, endPoint y: 484, distance: 170.3
click at [1282, 484] on div at bounding box center [1140, 432] width 517 height 675
click at [1364, 653] on button "Map camera controls" at bounding box center [1371, 662] width 37 height 37
click at [1323, 692] on button "Zoom out" at bounding box center [1325, 708] width 37 height 37
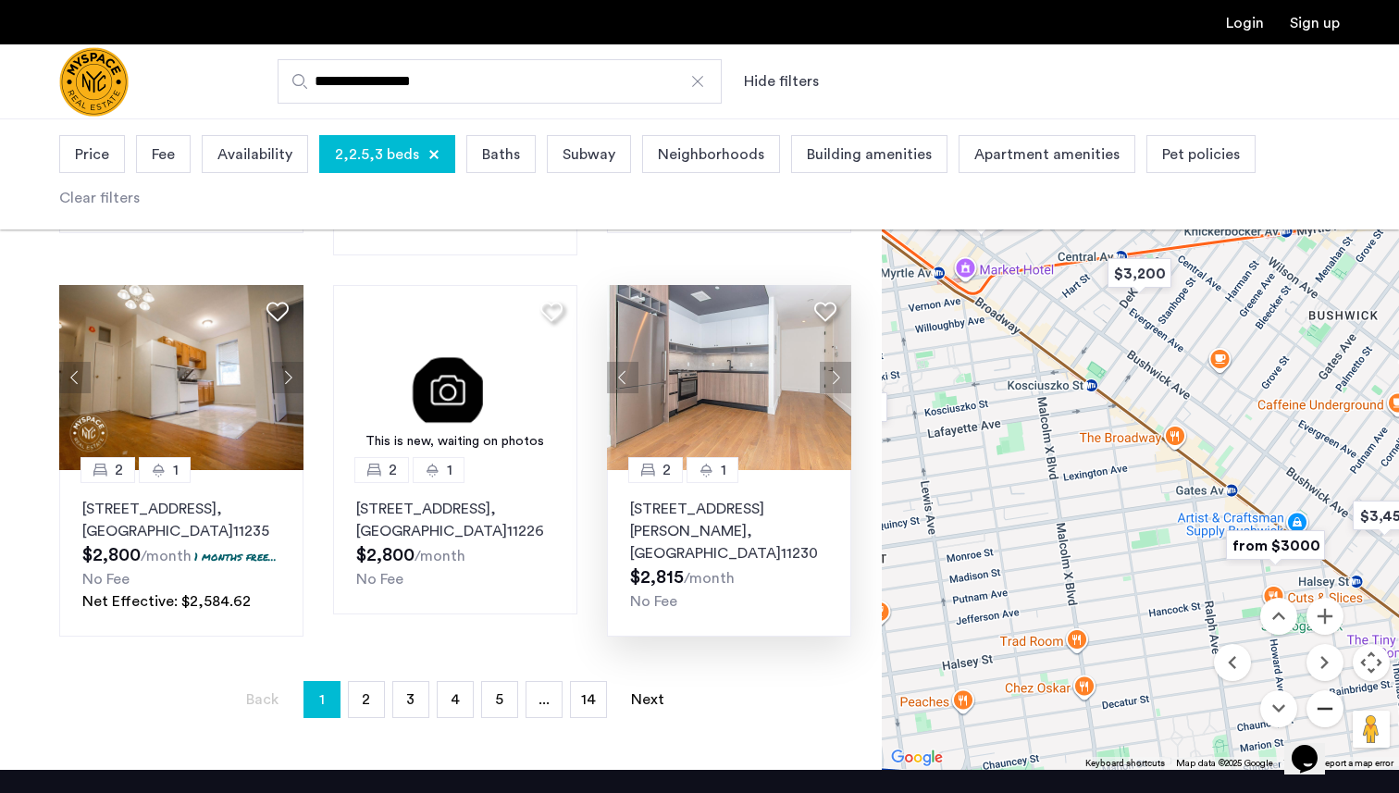
click at [1334, 692] on button "Zoom out" at bounding box center [1325, 708] width 37 height 37
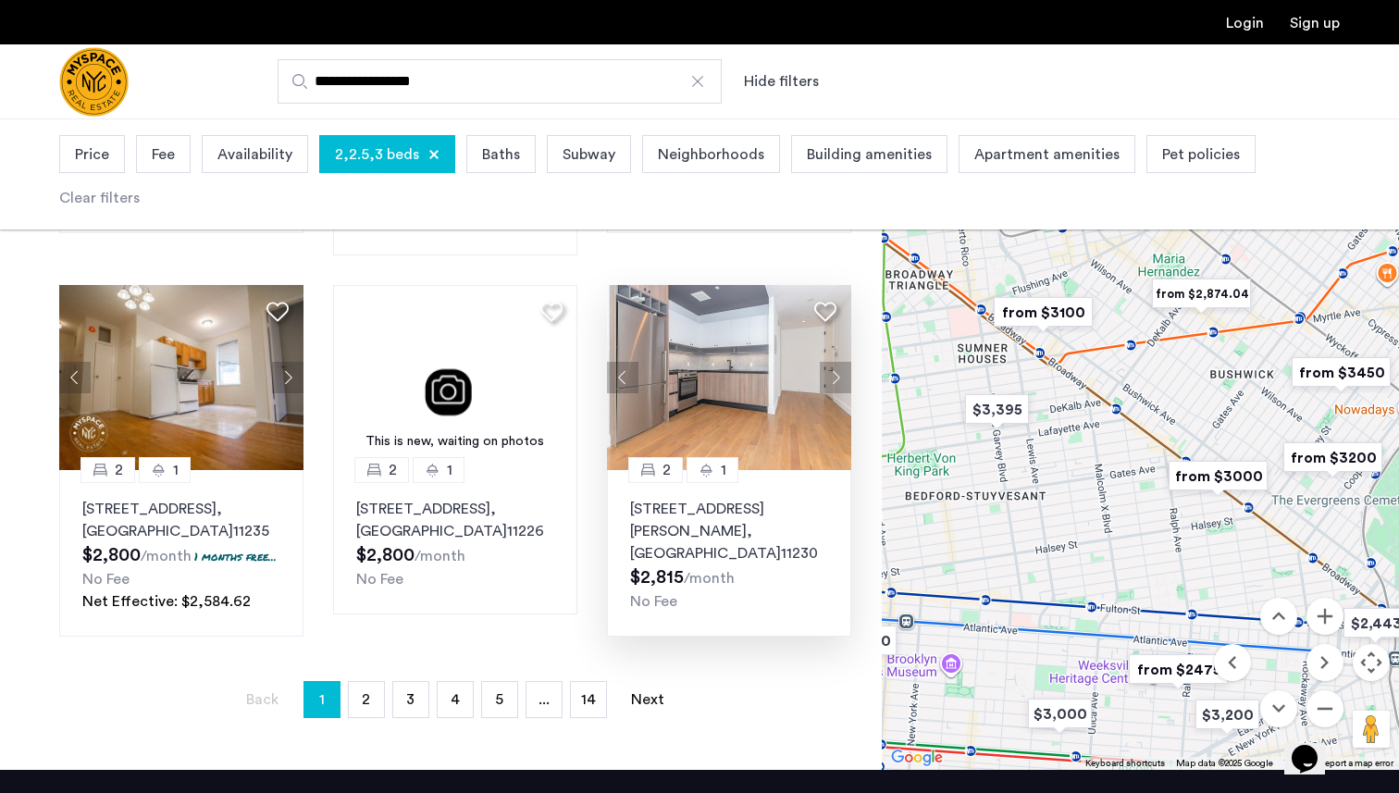
click at [1201, 273] on img "from $2,874.04" at bounding box center [1202, 294] width 114 height 42
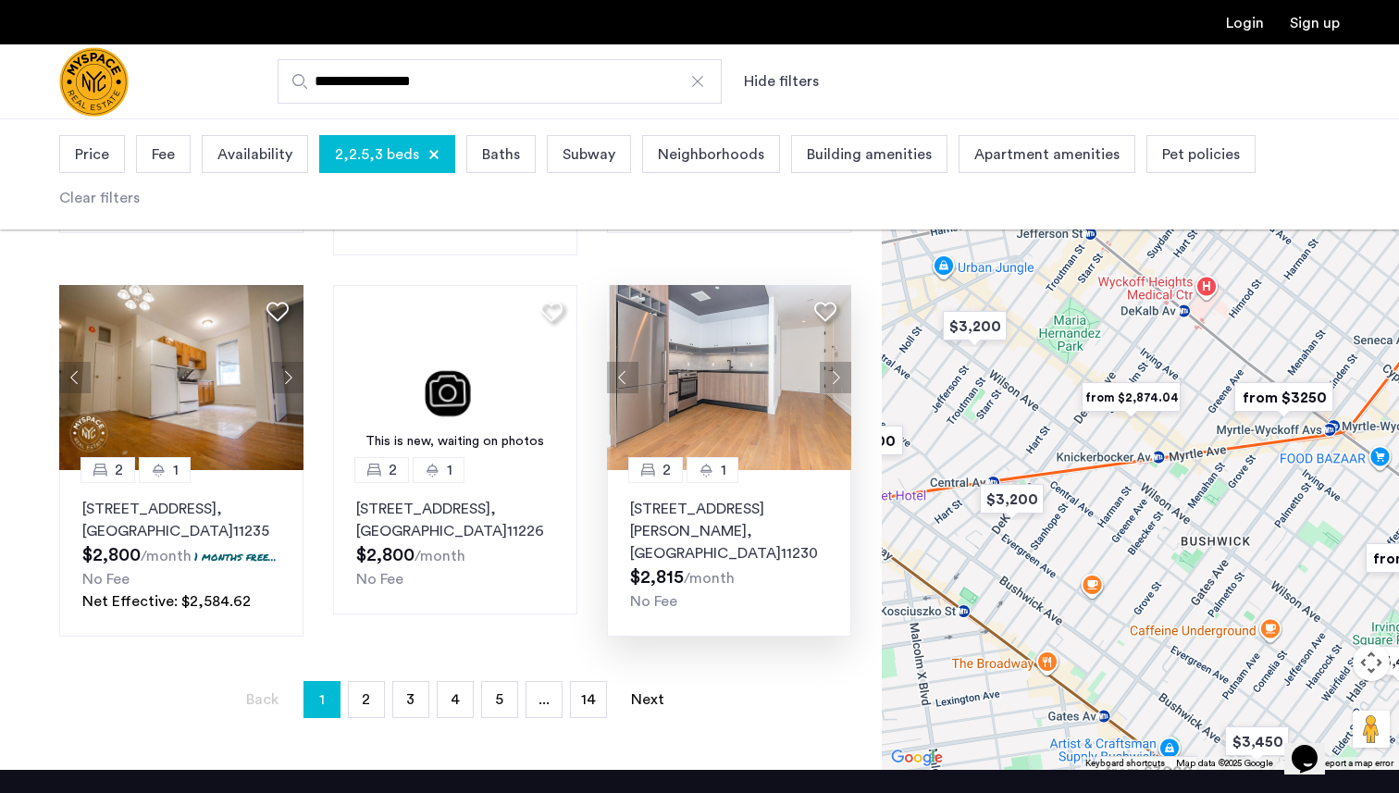
click at [1124, 387] on img "from $2,874.04" at bounding box center [1131, 398] width 114 height 42
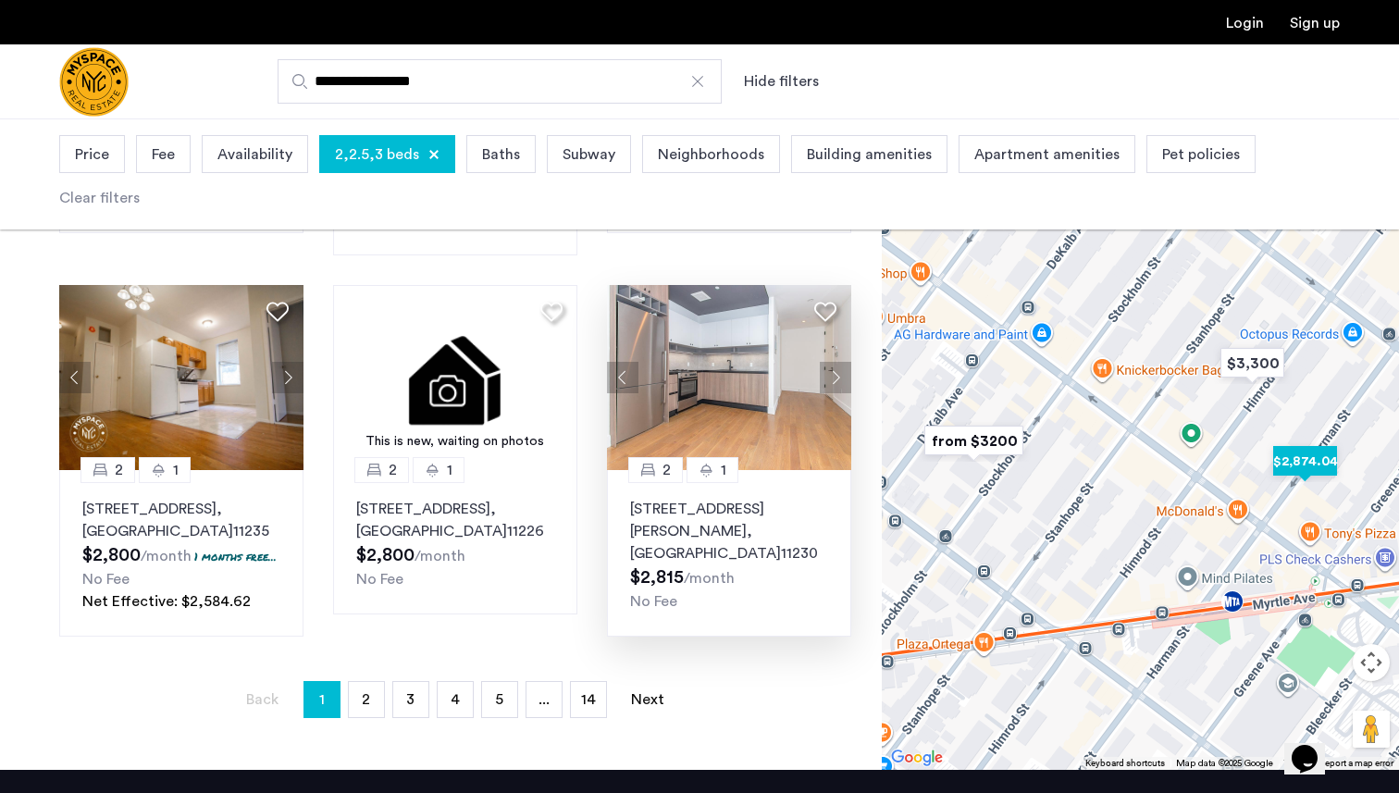
click at [1308, 441] on img "$2,874.04" at bounding box center [1305, 461] width 79 height 42
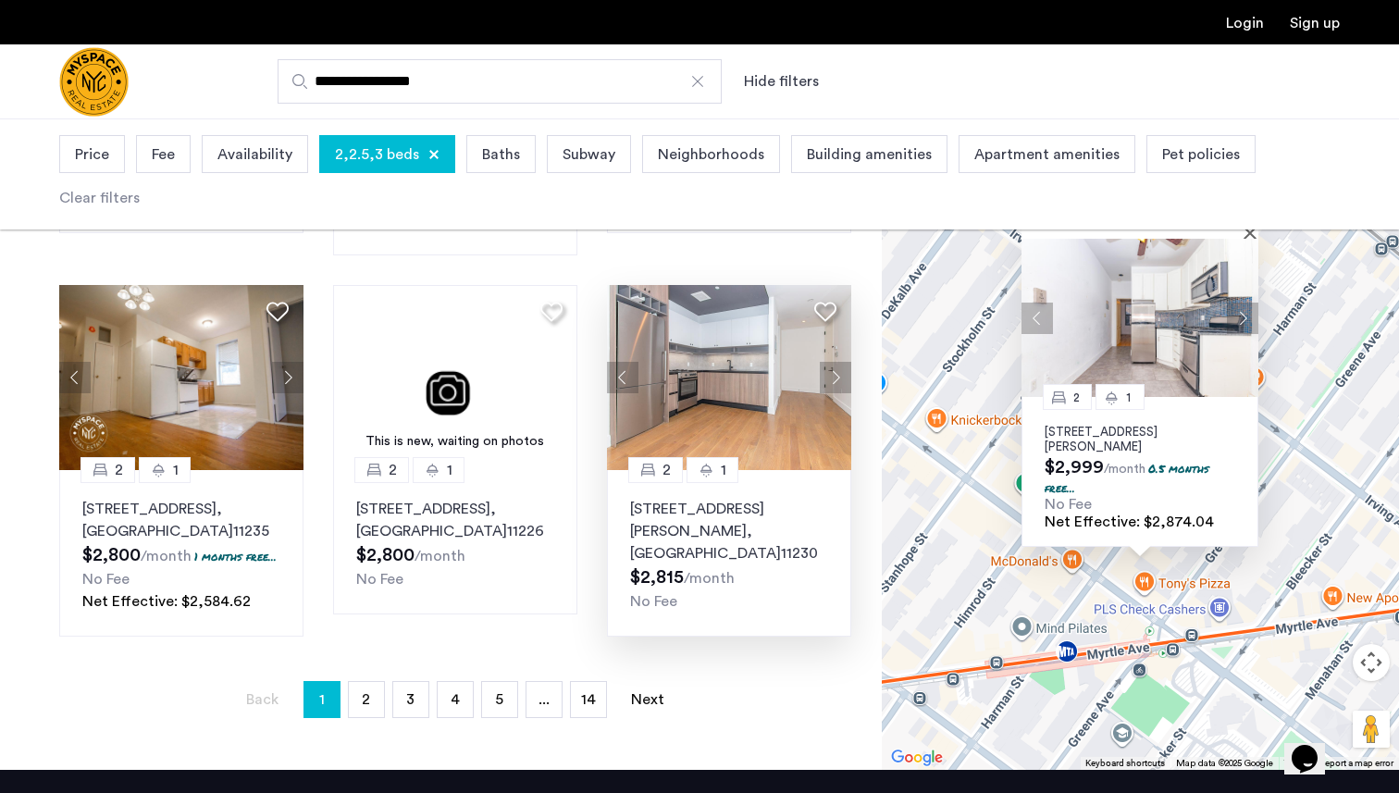
click at [1149, 302] on img at bounding box center [1140, 318] width 237 height 158
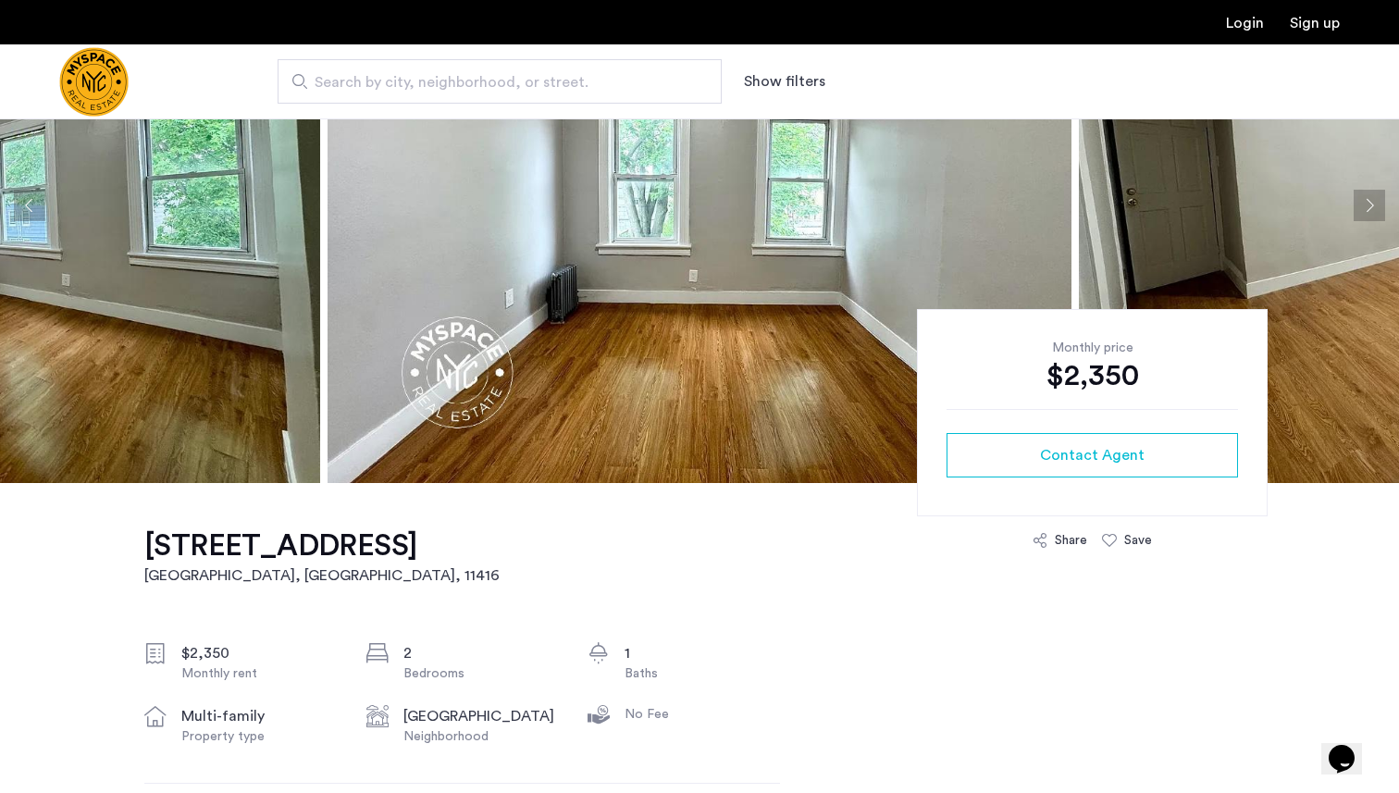
scroll to position [509, 0]
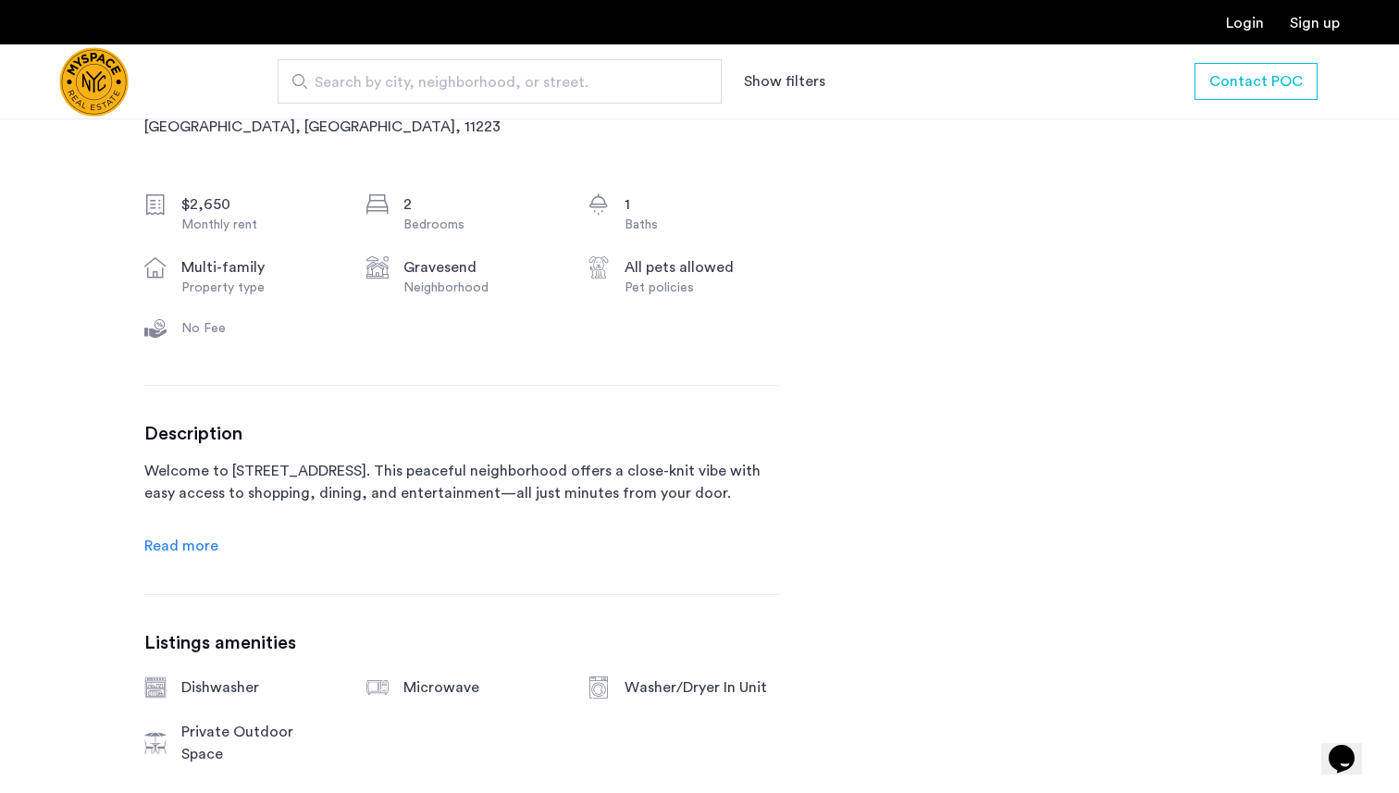
scroll to position [643, 0]
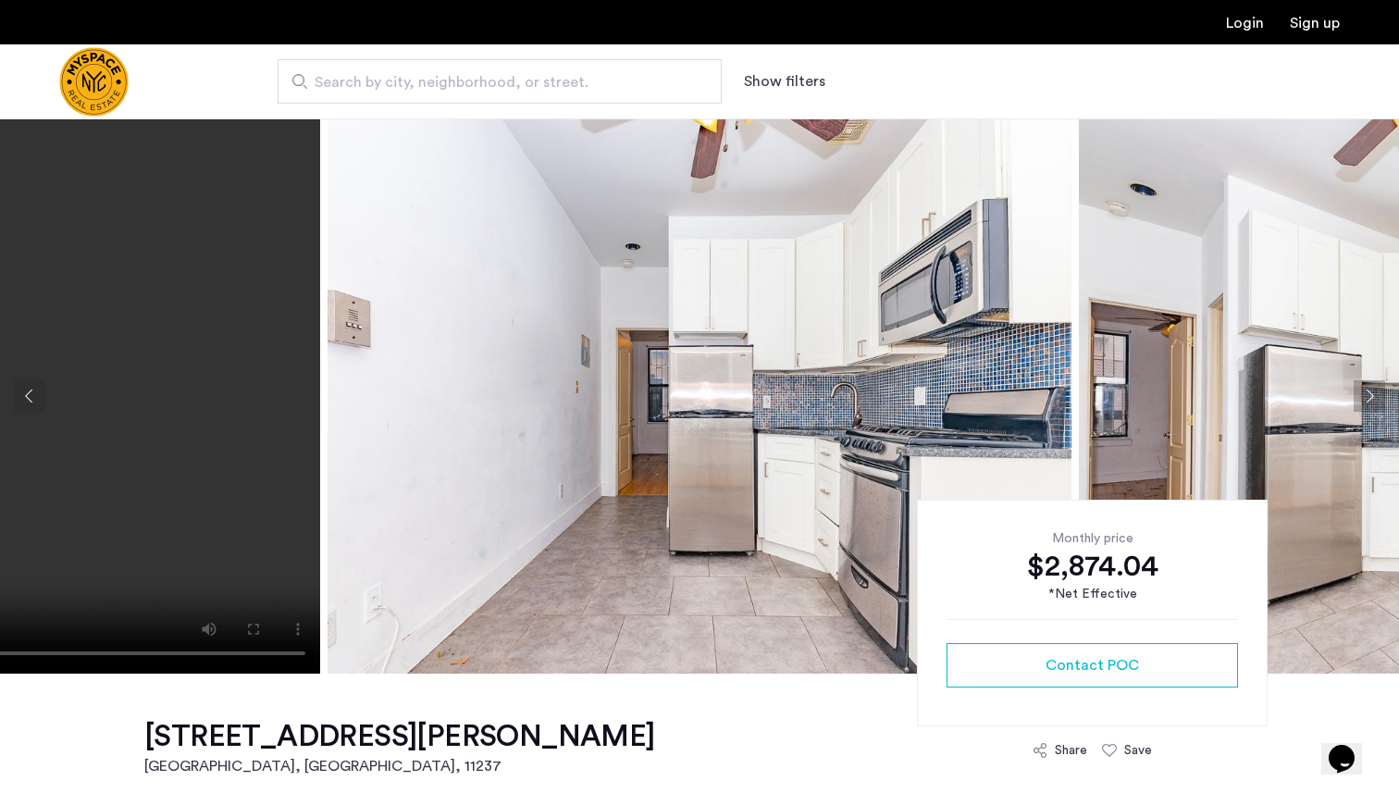
click at [1355, 397] on button "Next apartment" at bounding box center [1369, 395] width 31 height 31
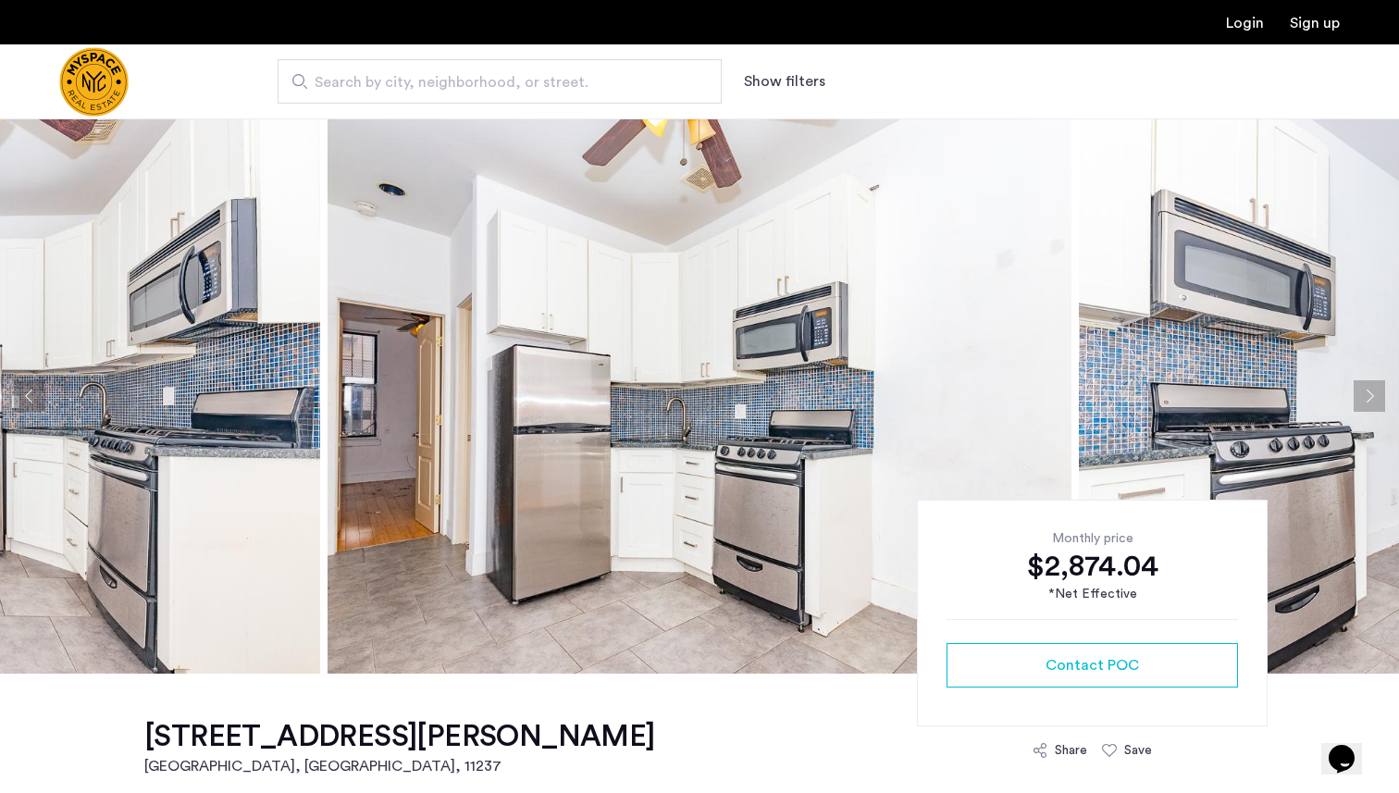
click at [1355, 397] on button "Next apartment" at bounding box center [1369, 395] width 31 height 31
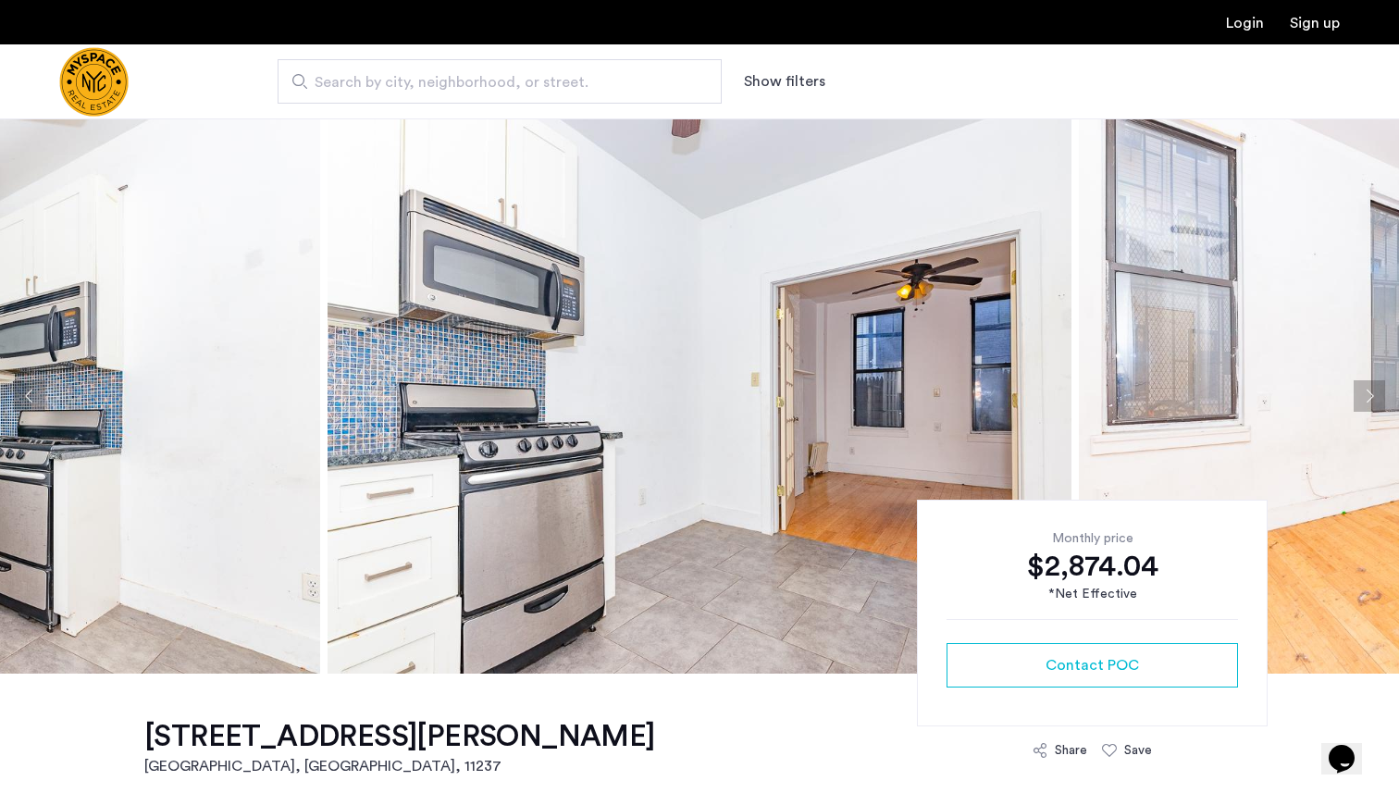
click at [1355, 397] on button "Next apartment" at bounding box center [1369, 395] width 31 height 31
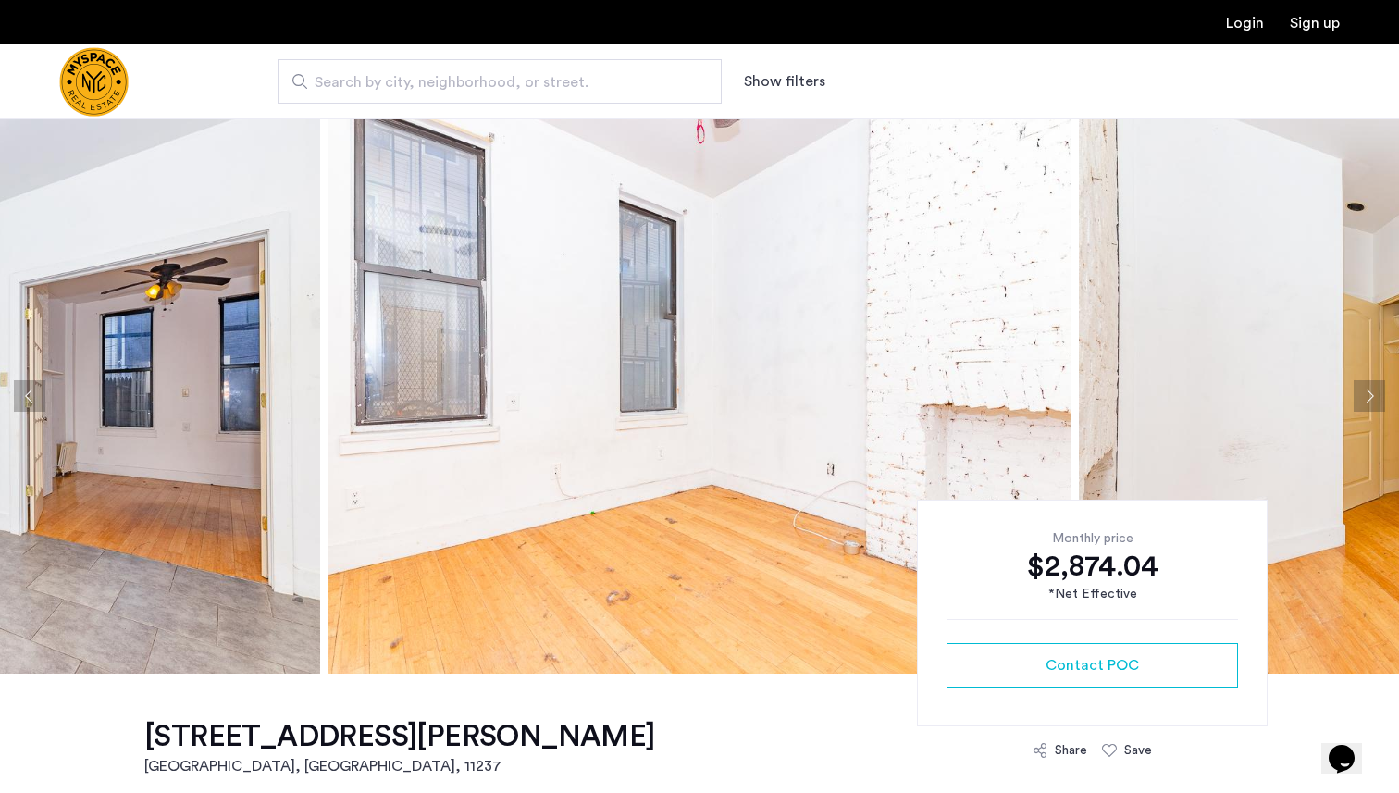
click at [1355, 397] on button "Next apartment" at bounding box center [1369, 395] width 31 height 31
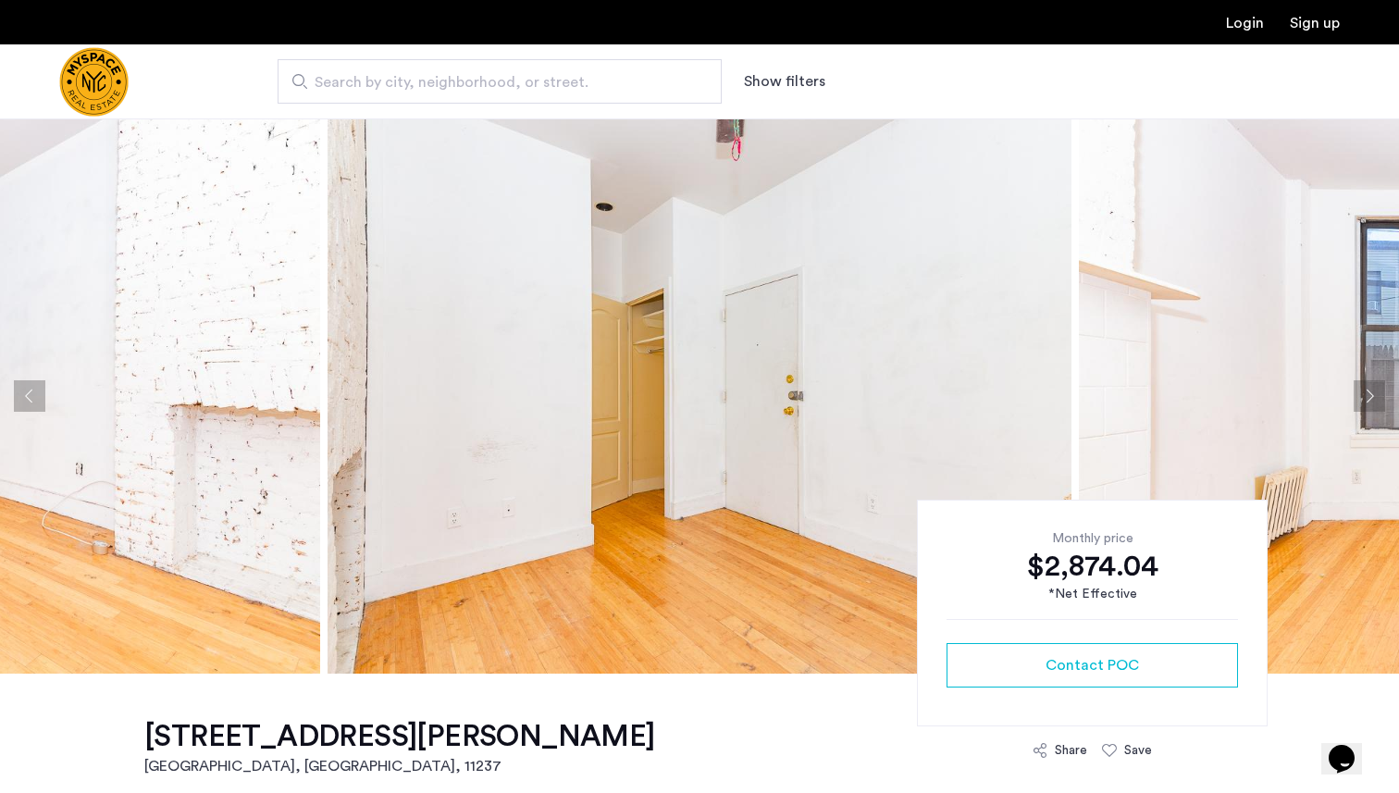
click at [1355, 397] on button "Next apartment" at bounding box center [1369, 395] width 31 height 31
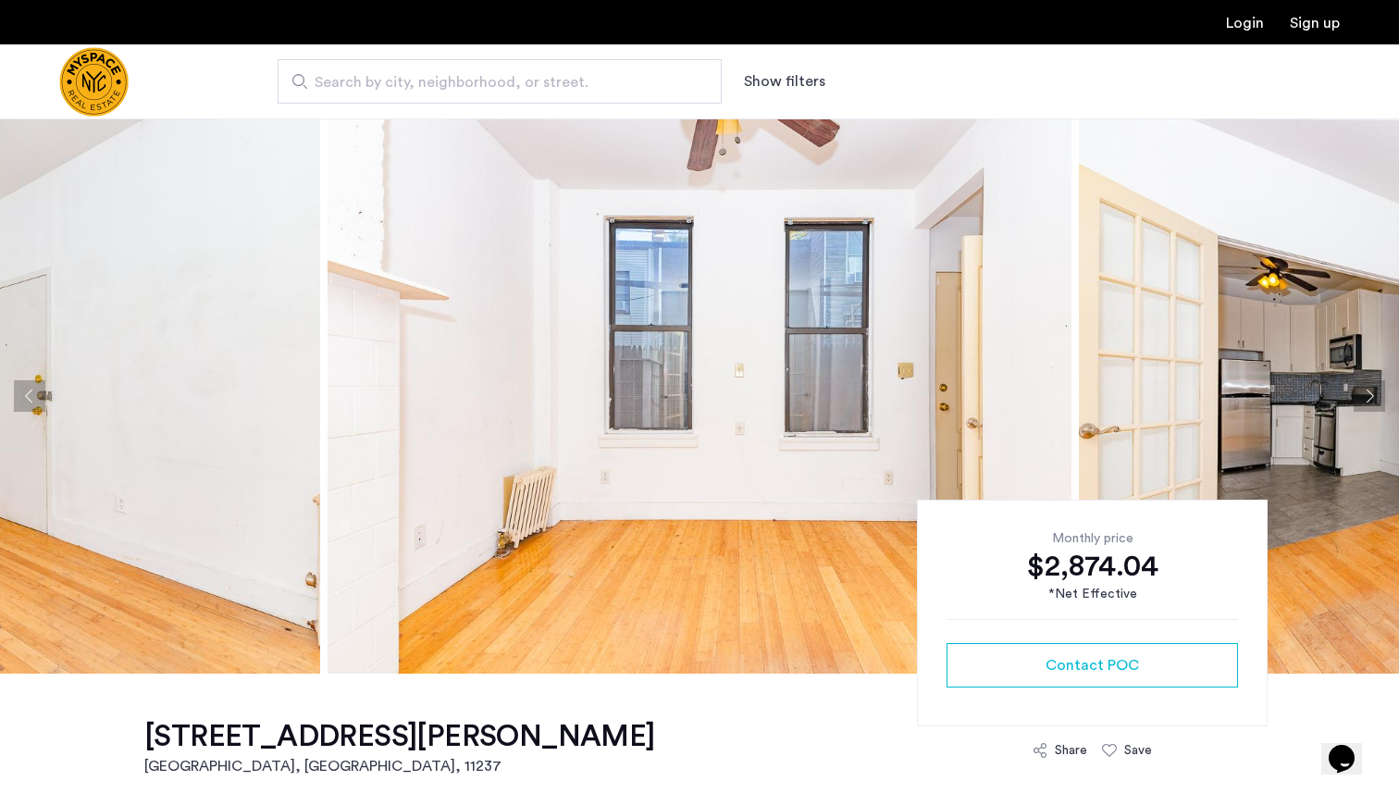
click at [1355, 397] on button "Next apartment" at bounding box center [1369, 395] width 31 height 31
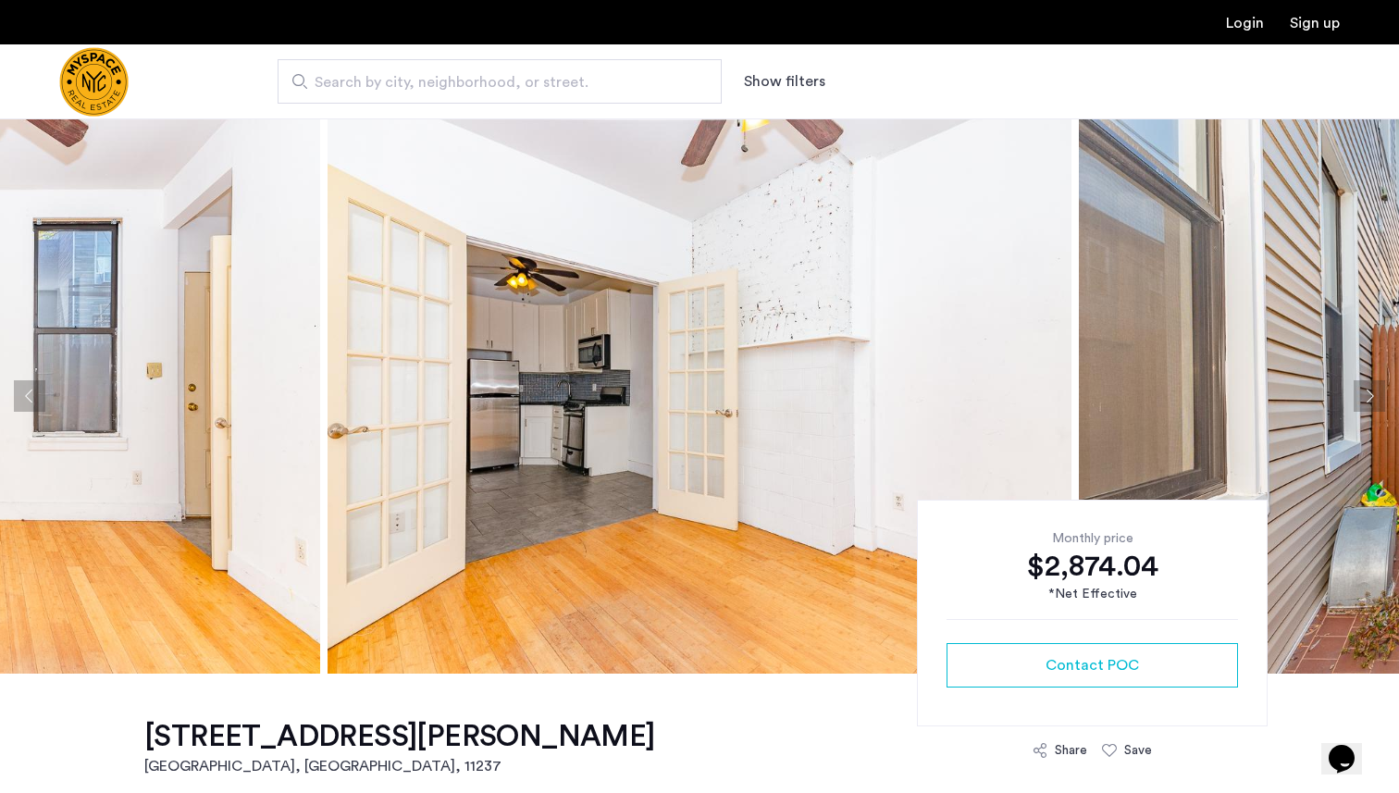
click at [1355, 397] on button "Next apartment" at bounding box center [1369, 395] width 31 height 31
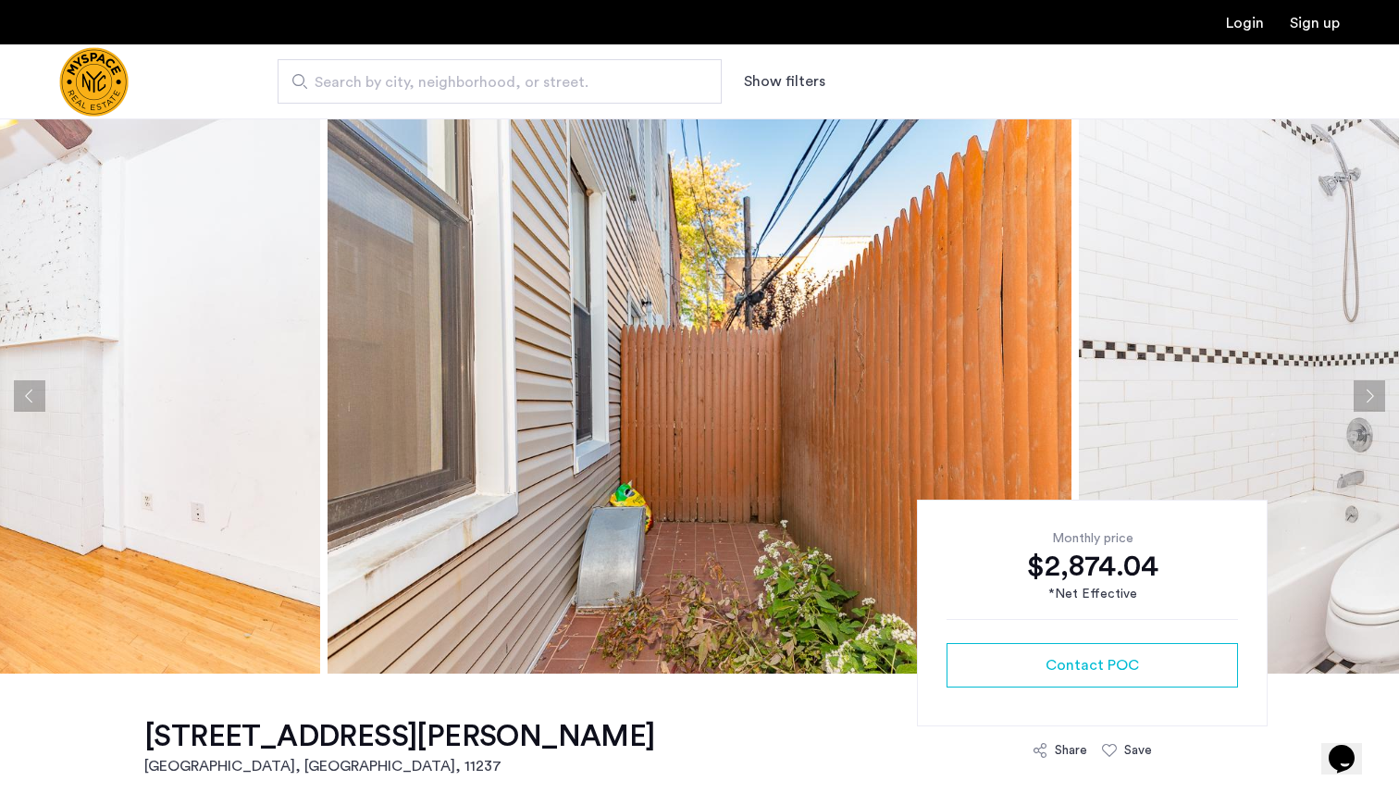
click at [1355, 397] on button "Next apartment" at bounding box center [1369, 395] width 31 height 31
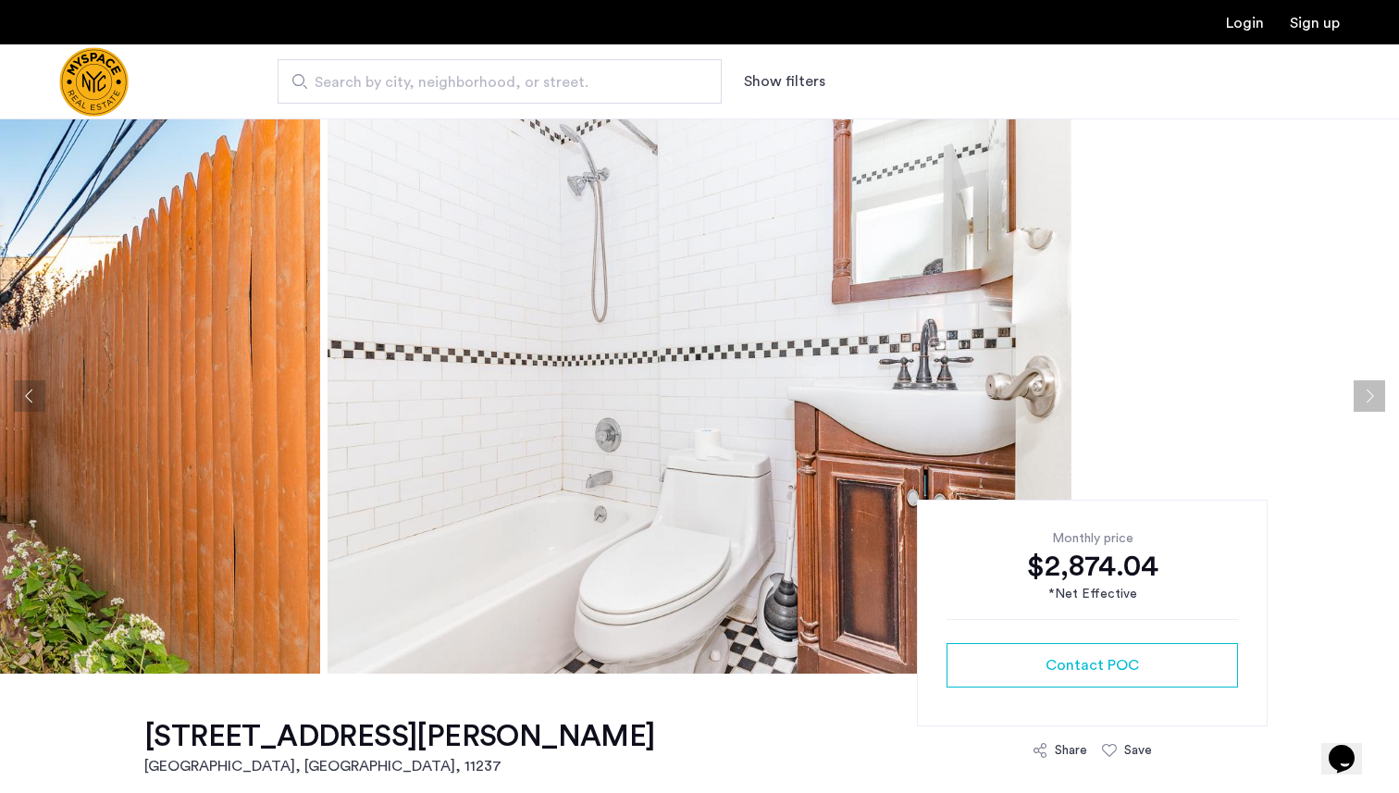
click at [1355, 397] on button "Next apartment" at bounding box center [1369, 395] width 31 height 31
